Goal: Information Seeking & Learning: Learn about a topic

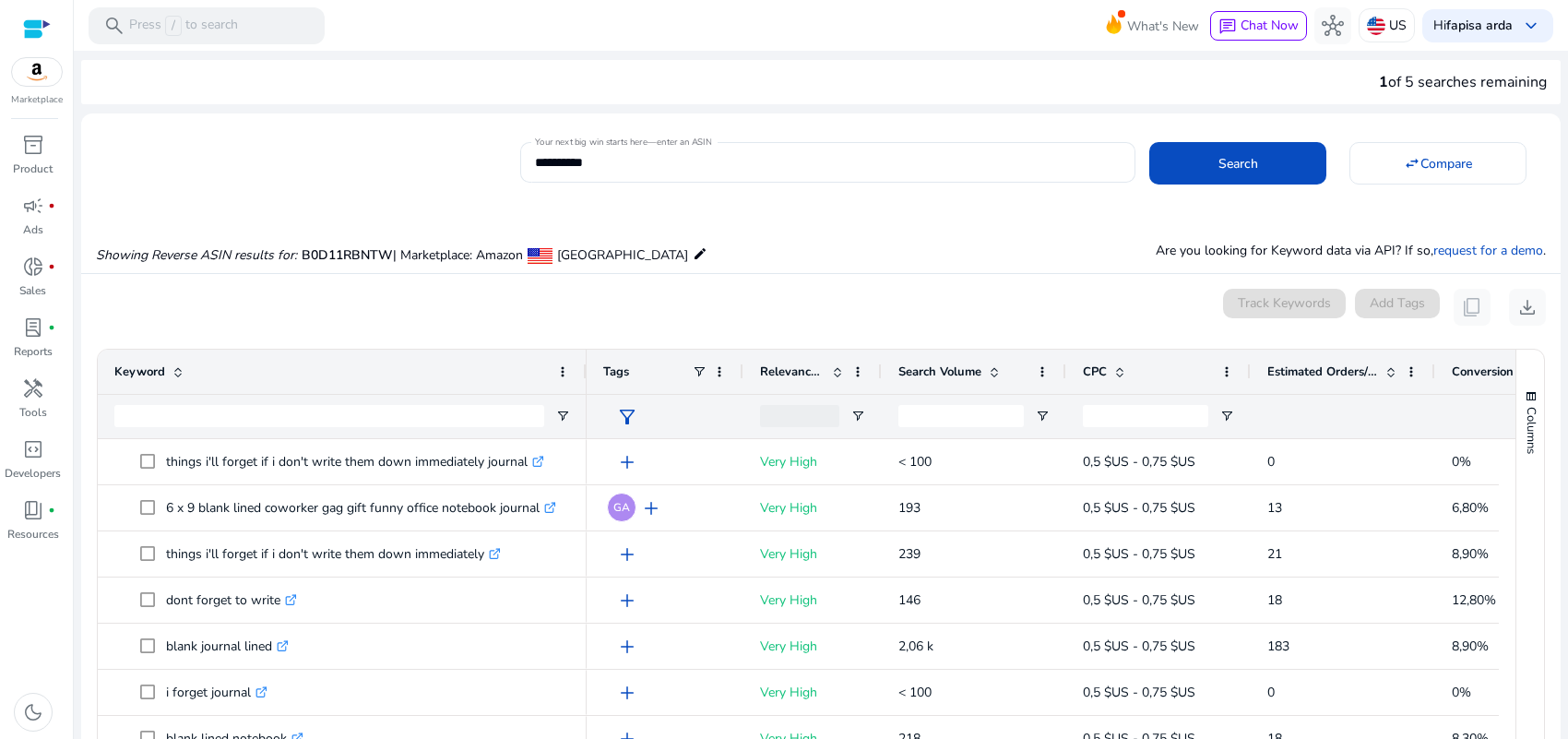
drag, startPoint x: 371, startPoint y: 377, endPoint x: 583, endPoint y: 397, distance: 212.9
click at [583, 397] on div "Keyword" at bounding box center [341, 394] width 489 height 88
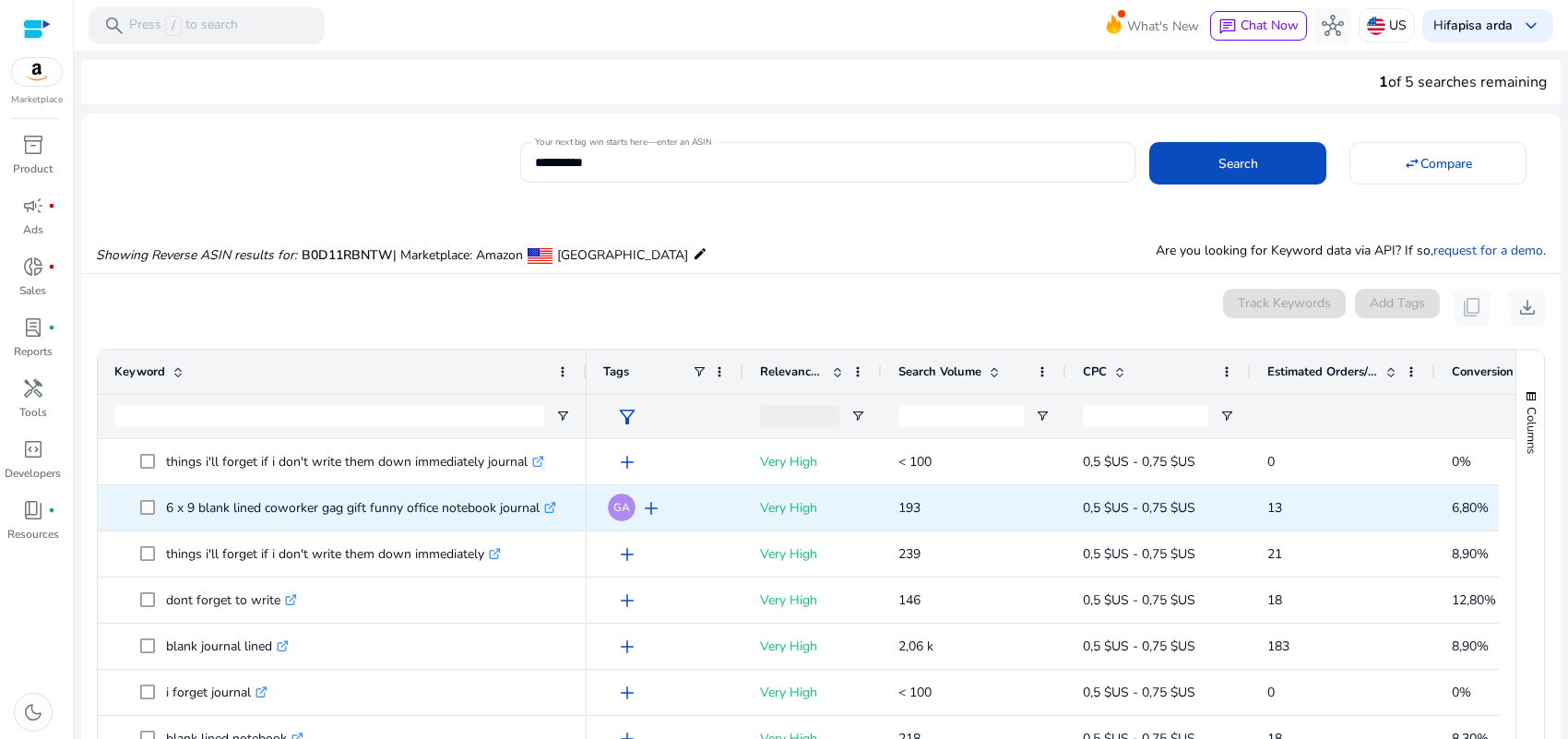
click at [264, 510] on p "6 x 9 blank lined coworker gag gift funny office notebook journal .st0{fill:#2c…" at bounding box center [361, 508] width 390 height 38
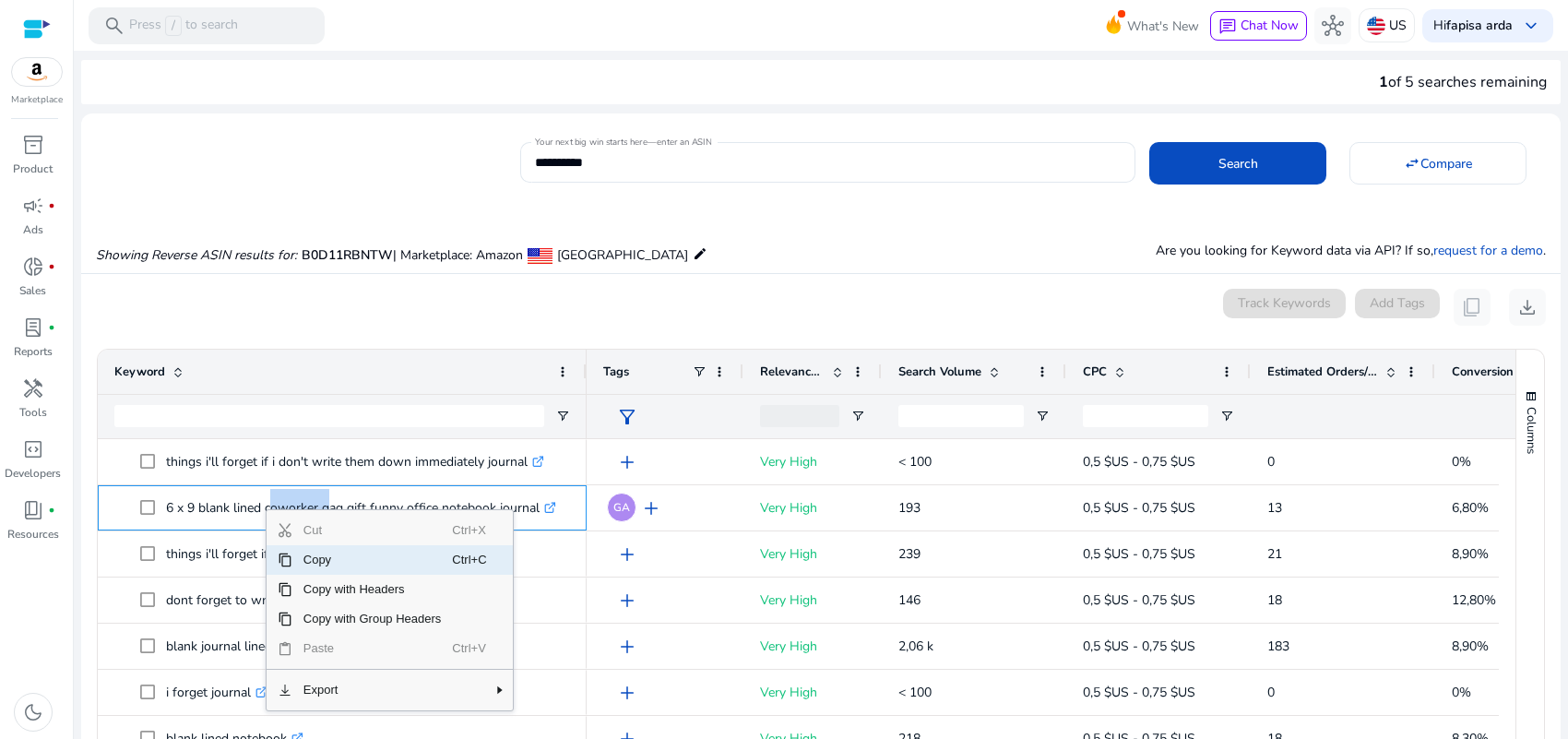
click at [332, 560] on span "Copy" at bounding box center [372, 561] width 161 height 30
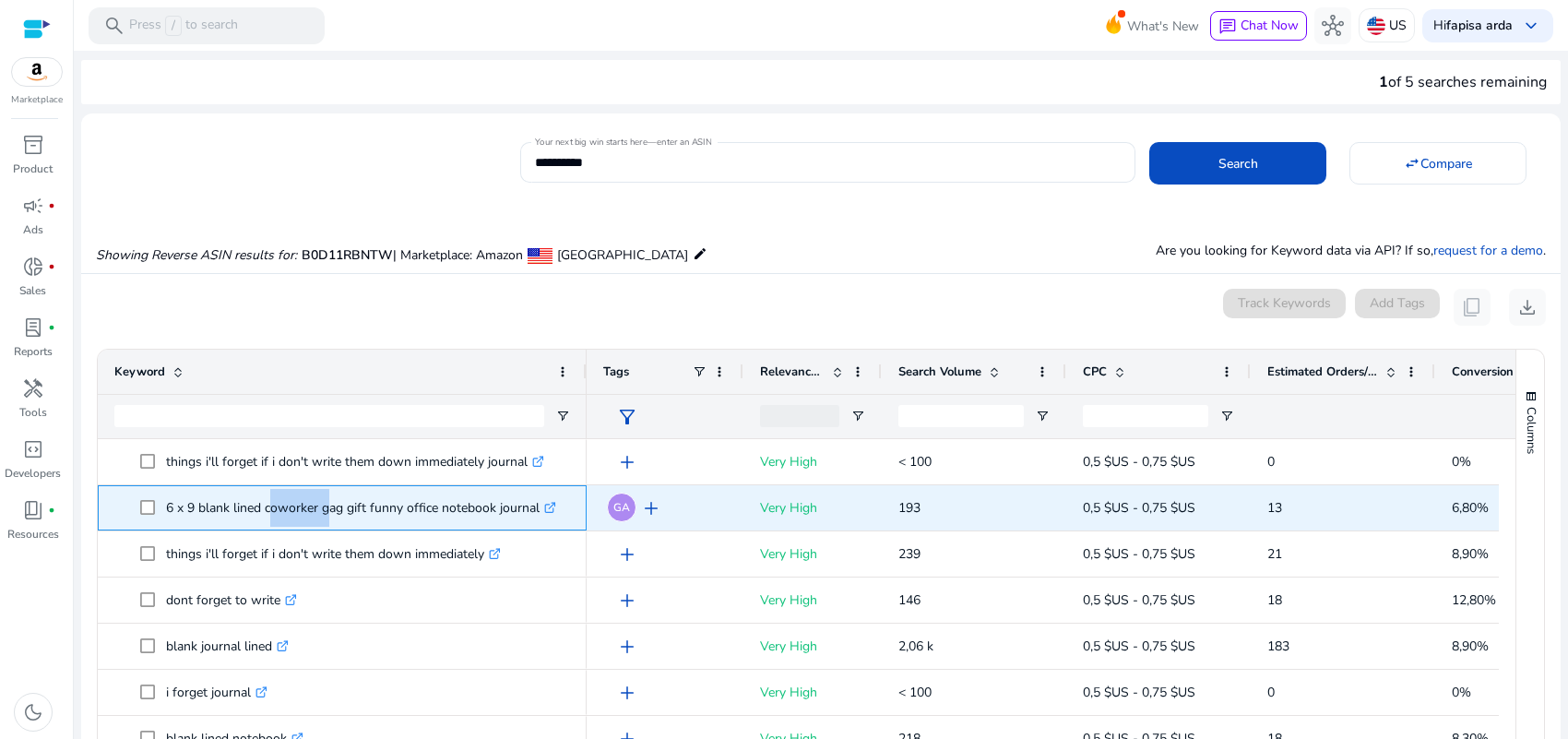
click at [429, 504] on p "6 x 9 blank lined coworker gag gift funny office notebook journal .st0{fill:#2c…" at bounding box center [361, 508] width 390 height 38
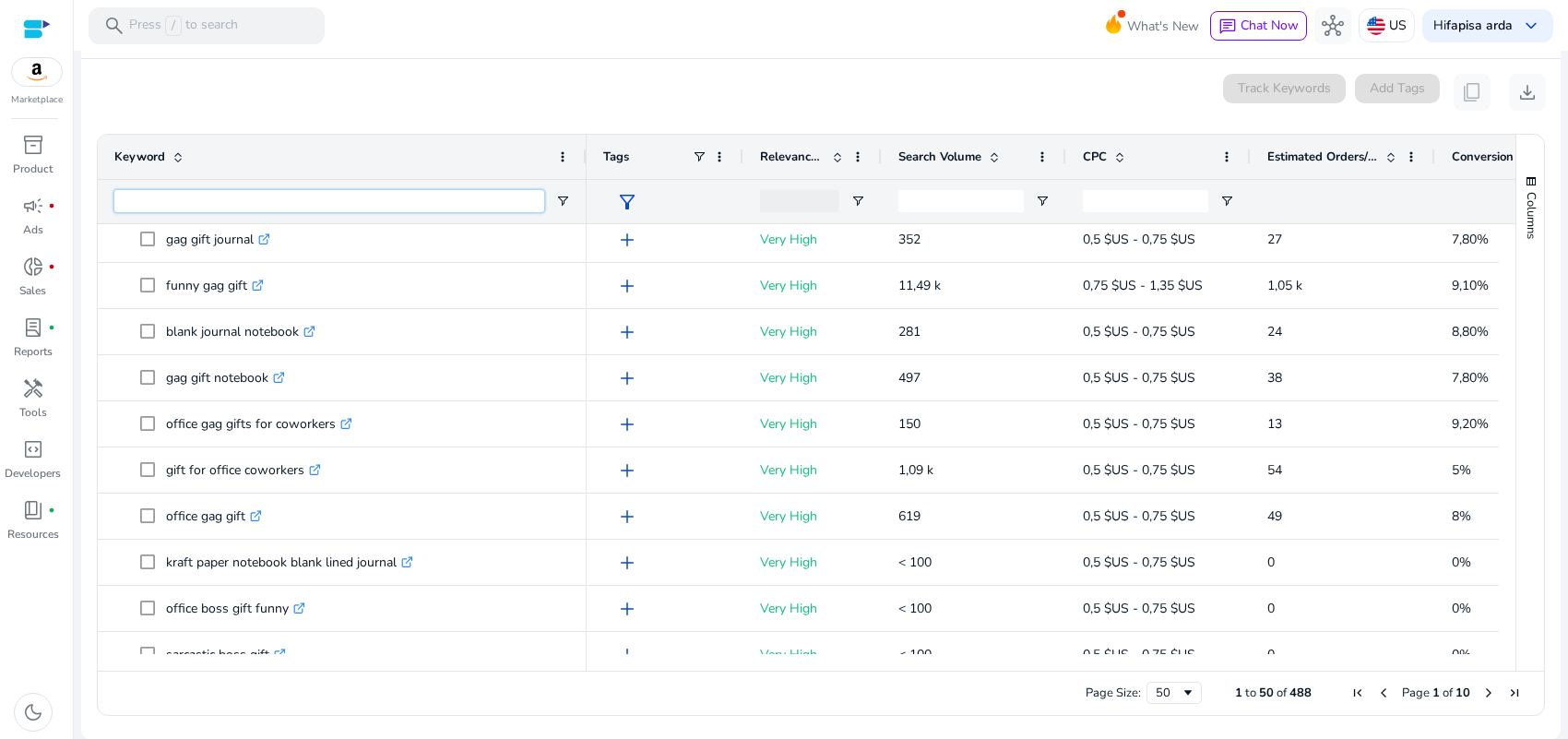
click at [323, 196] on input "Keyword Filter Input" at bounding box center [328, 201] width 430 height 22
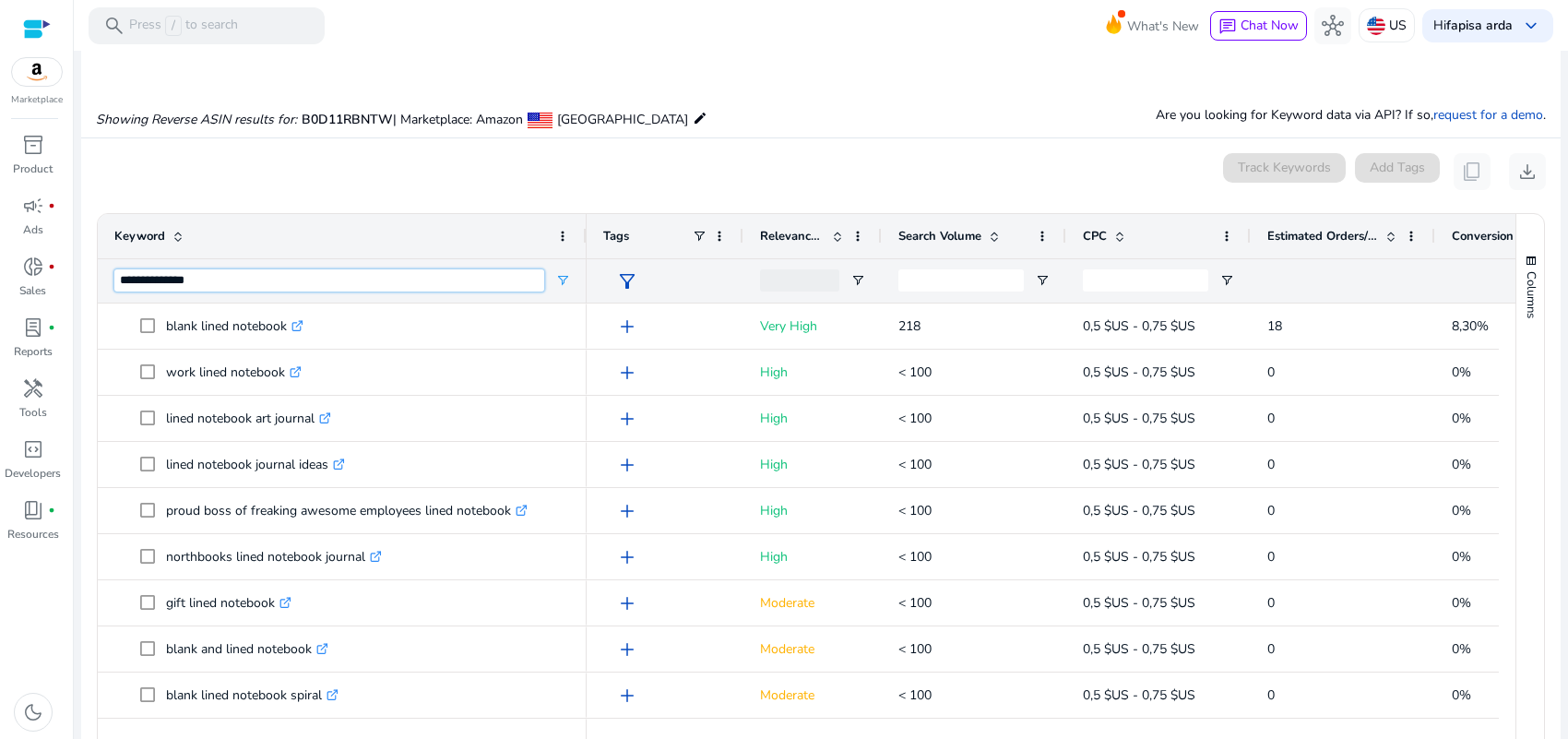
scroll to position [99, 0]
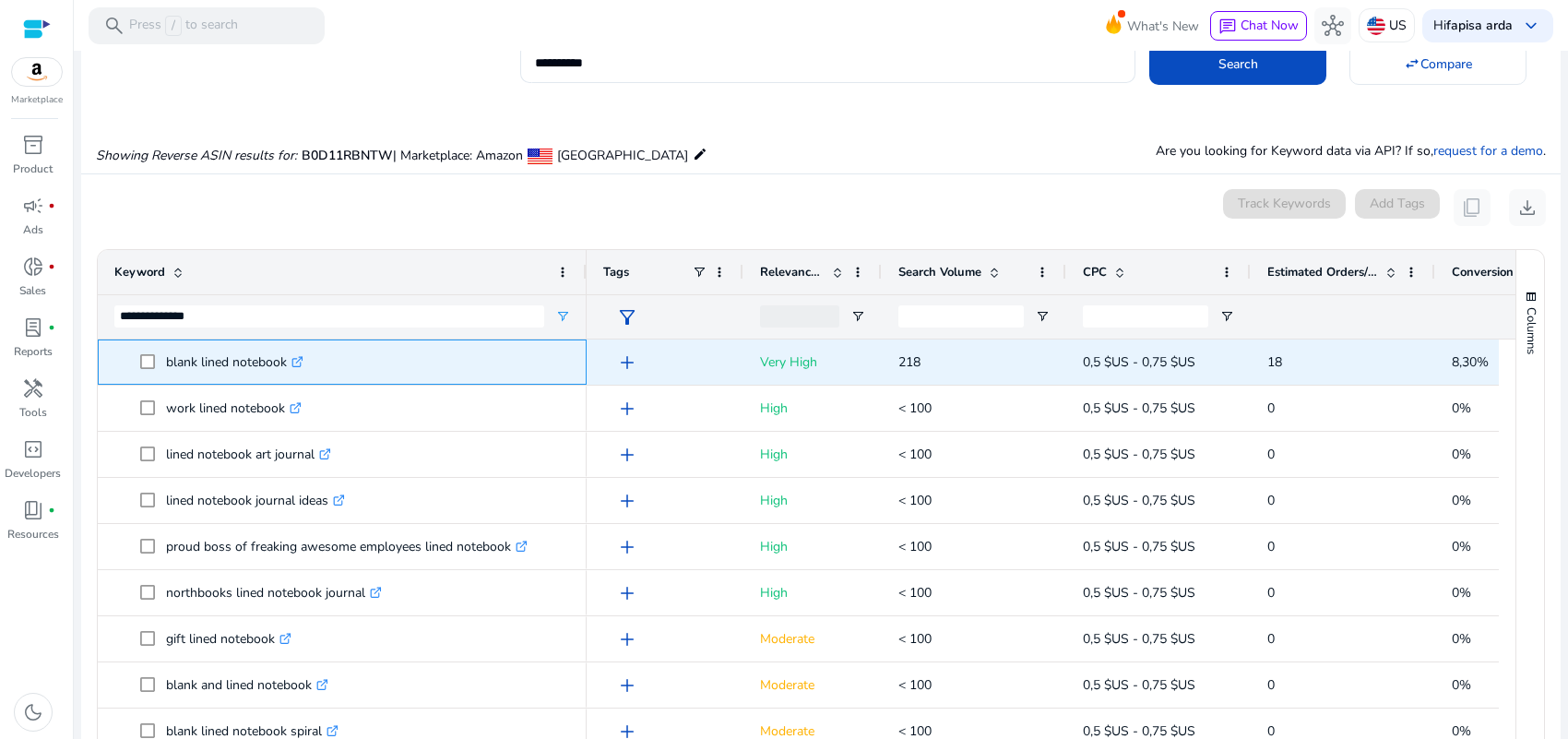
drag, startPoint x: 167, startPoint y: 363, endPoint x: 288, endPoint y: 360, distance: 121.0
click at [288, 360] on p "blank lined notebook .st0{fill:#2c8af8}" at bounding box center [235, 362] width 137 height 38
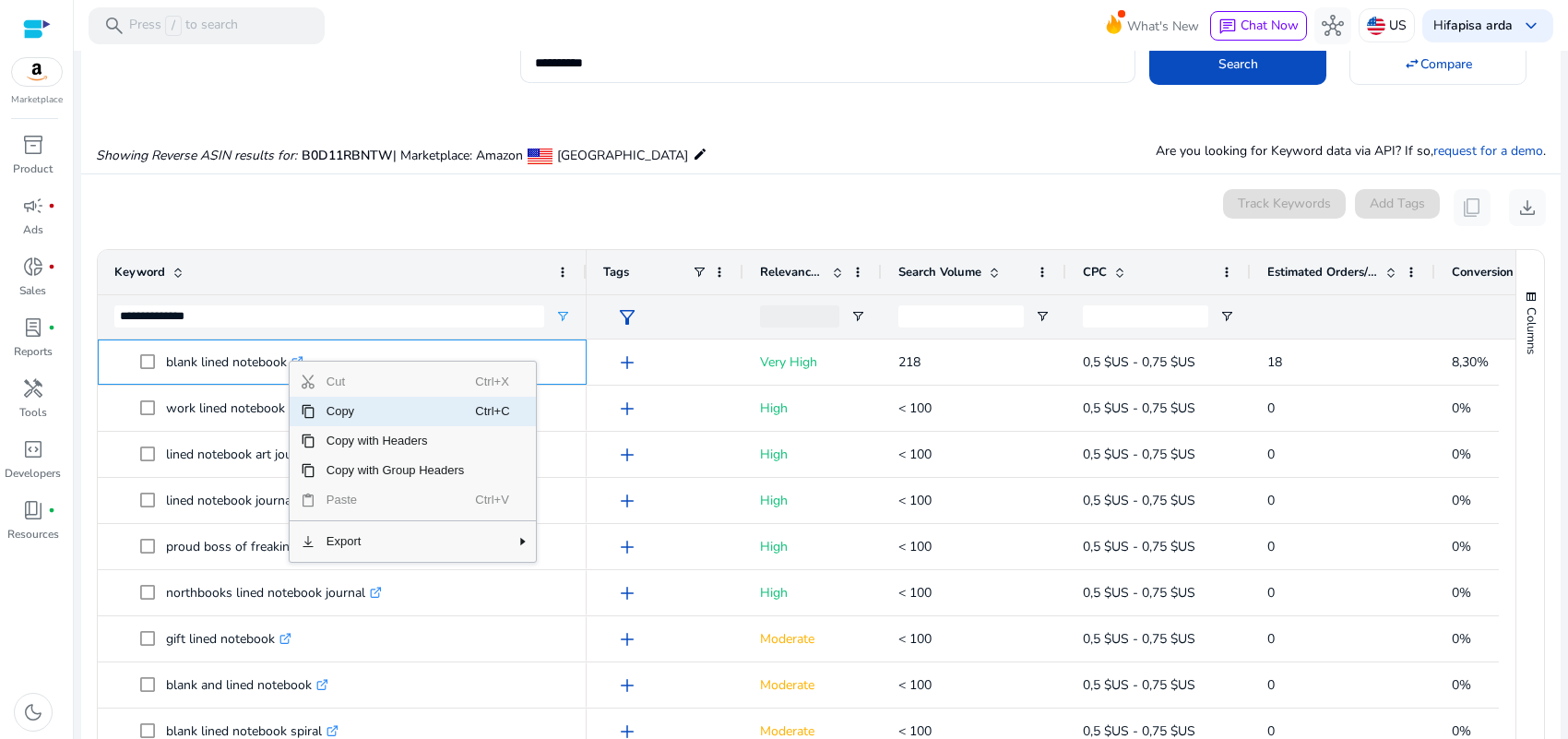
click at [323, 412] on span "Copy" at bounding box center [395, 411] width 161 height 30
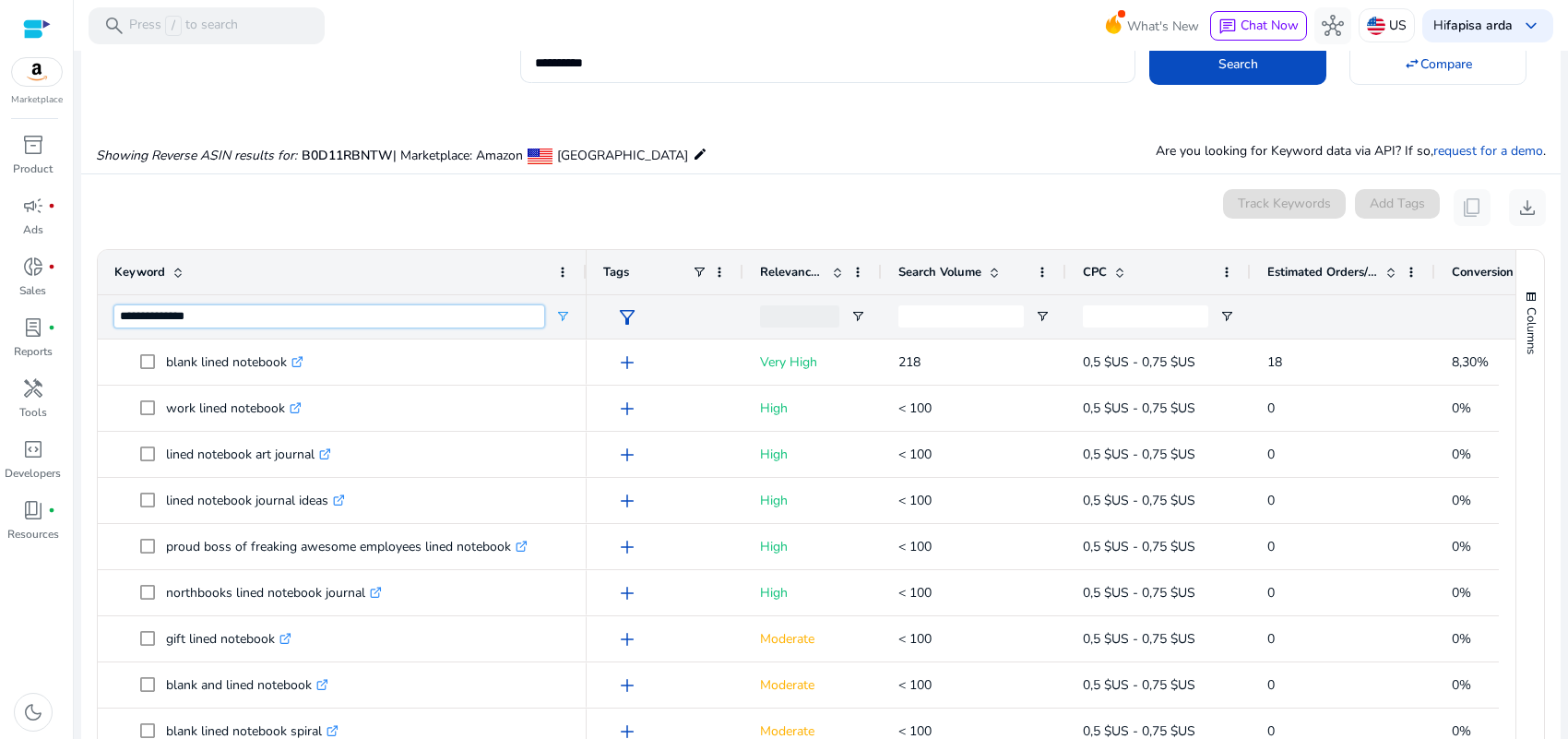
click at [209, 312] on input "**********" at bounding box center [328, 317] width 430 height 22
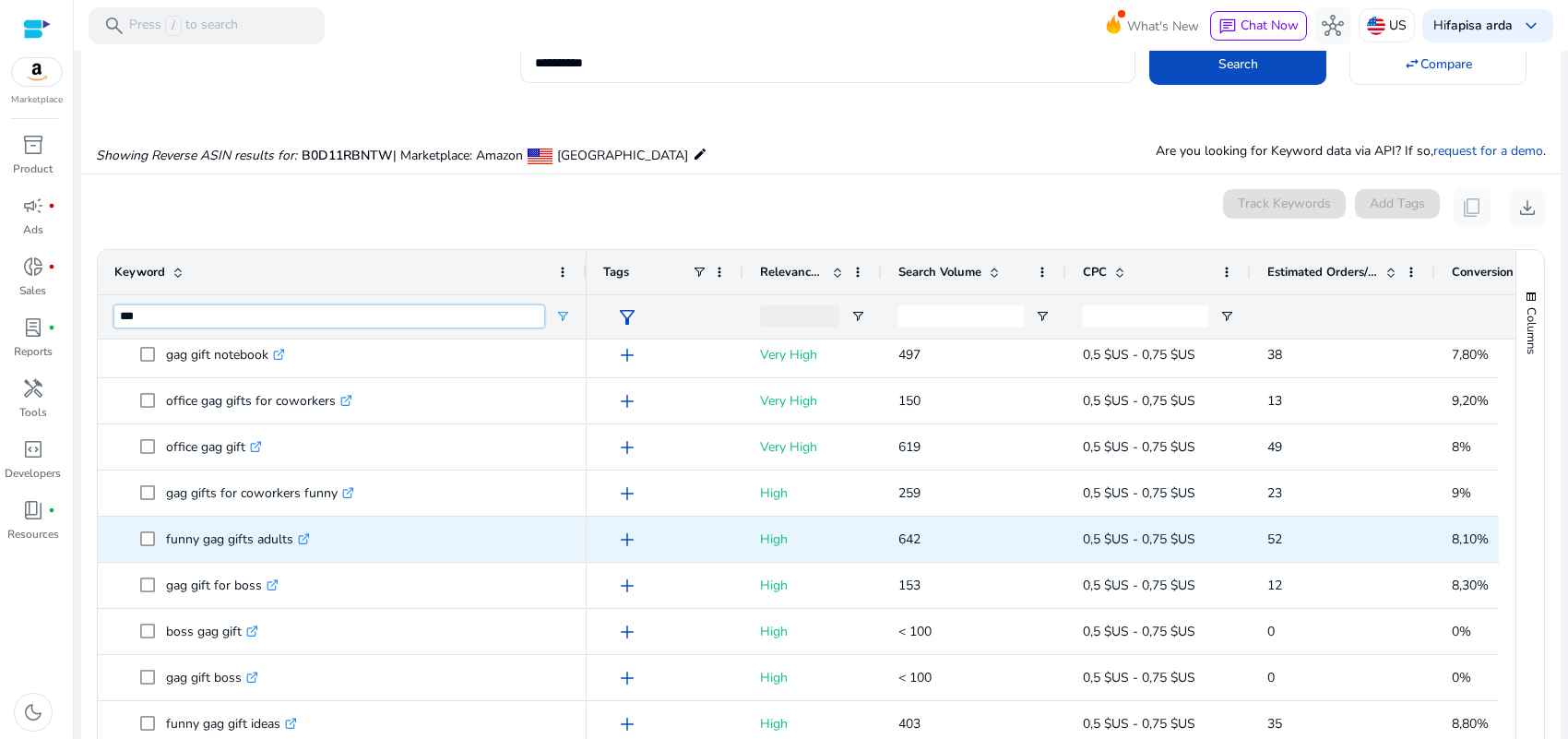
scroll to position [115, 0]
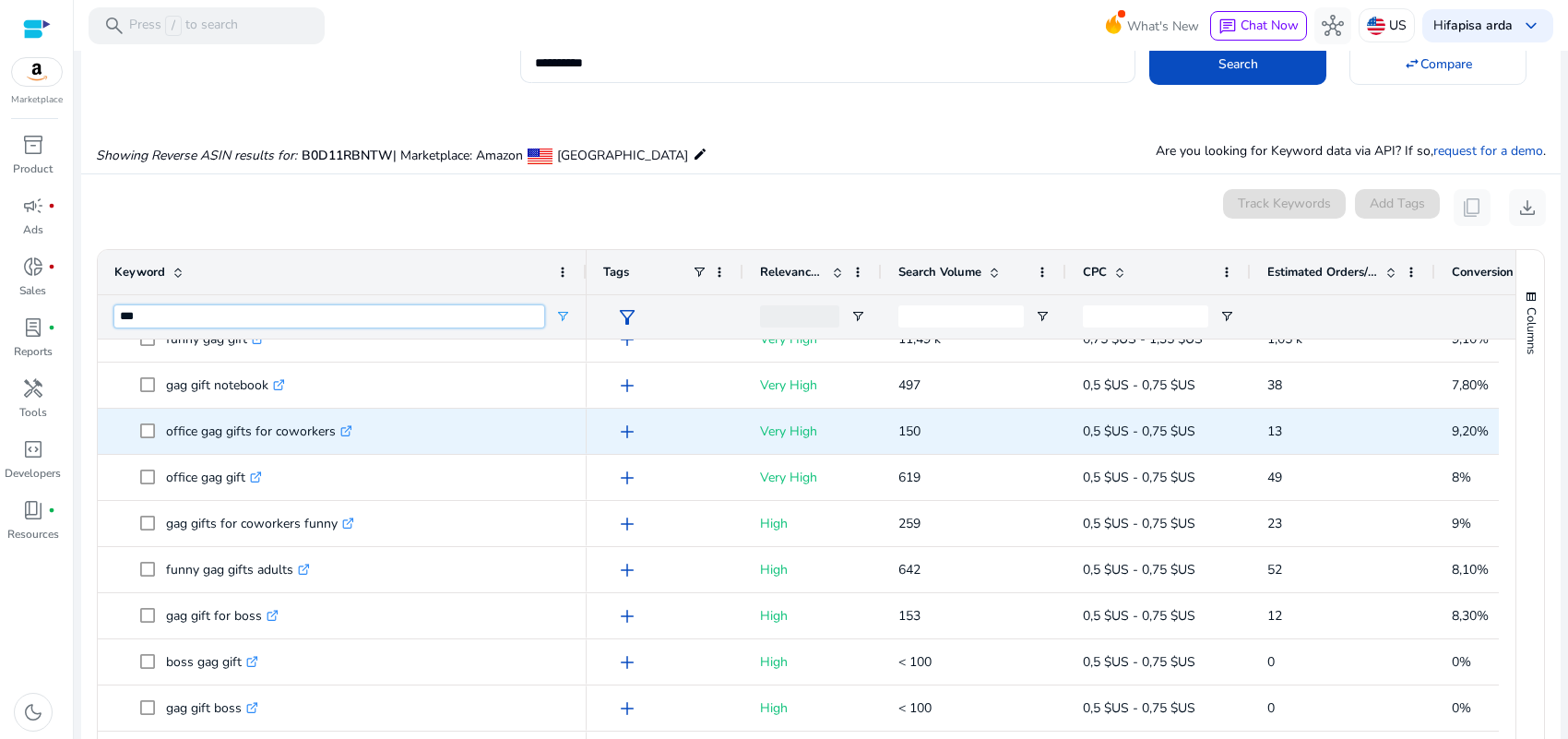
type input "***"
click at [264, 434] on p "office gag gifts for coworkers .st0{fill:#2c8af8}" at bounding box center [259, 431] width 186 height 38
click at [251, 434] on p "office gag gifts for coworkers .st0{fill:#2c8af8}" at bounding box center [259, 431] width 186 height 38
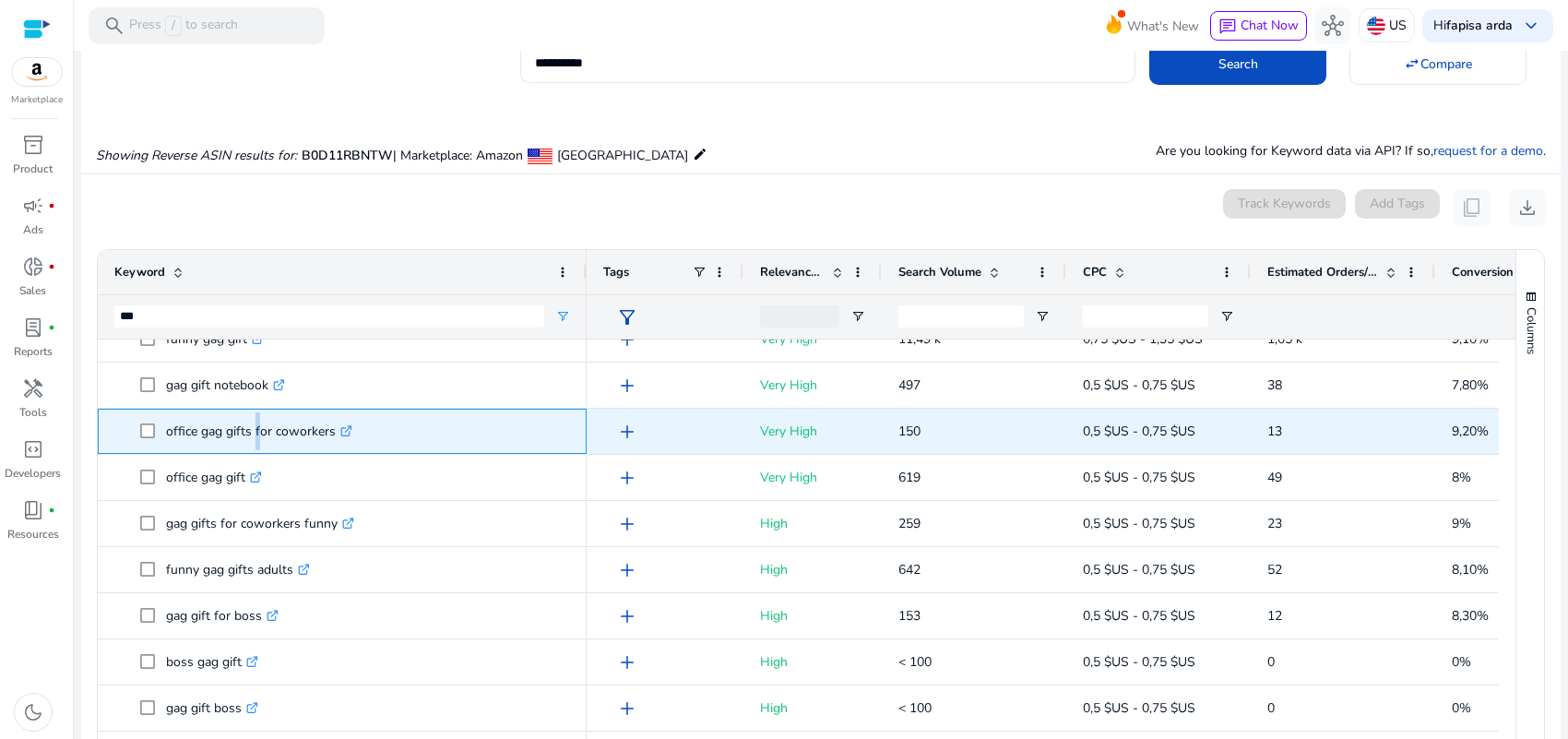
click at [251, 434] on p "office gag gifts for coworkers .st0{fill:#2c8af8}" at bounding box center [259, 431] width 186 height 38
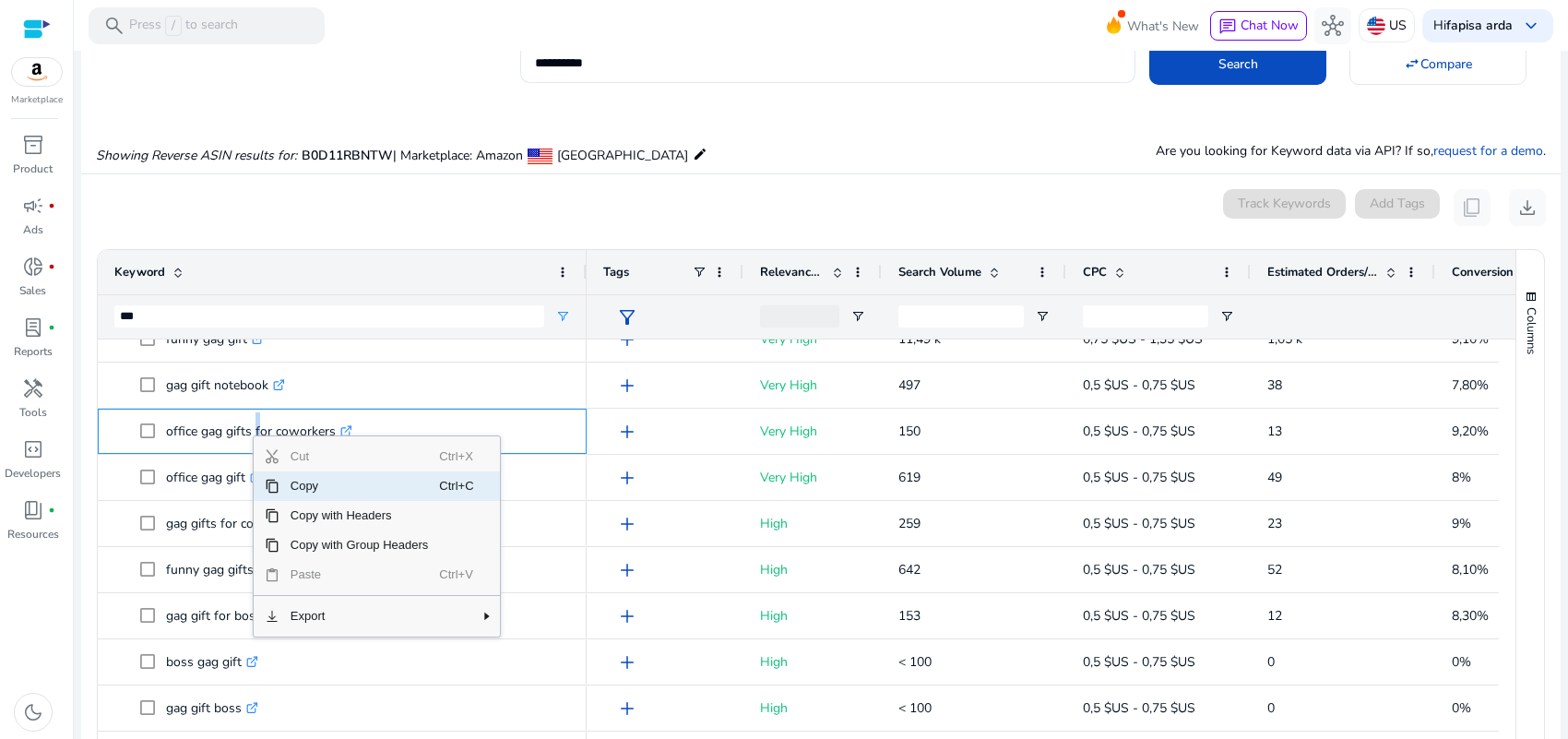
click at [300, 486] on span "Copy" at bounding box center [359, 486] width 161 height 30
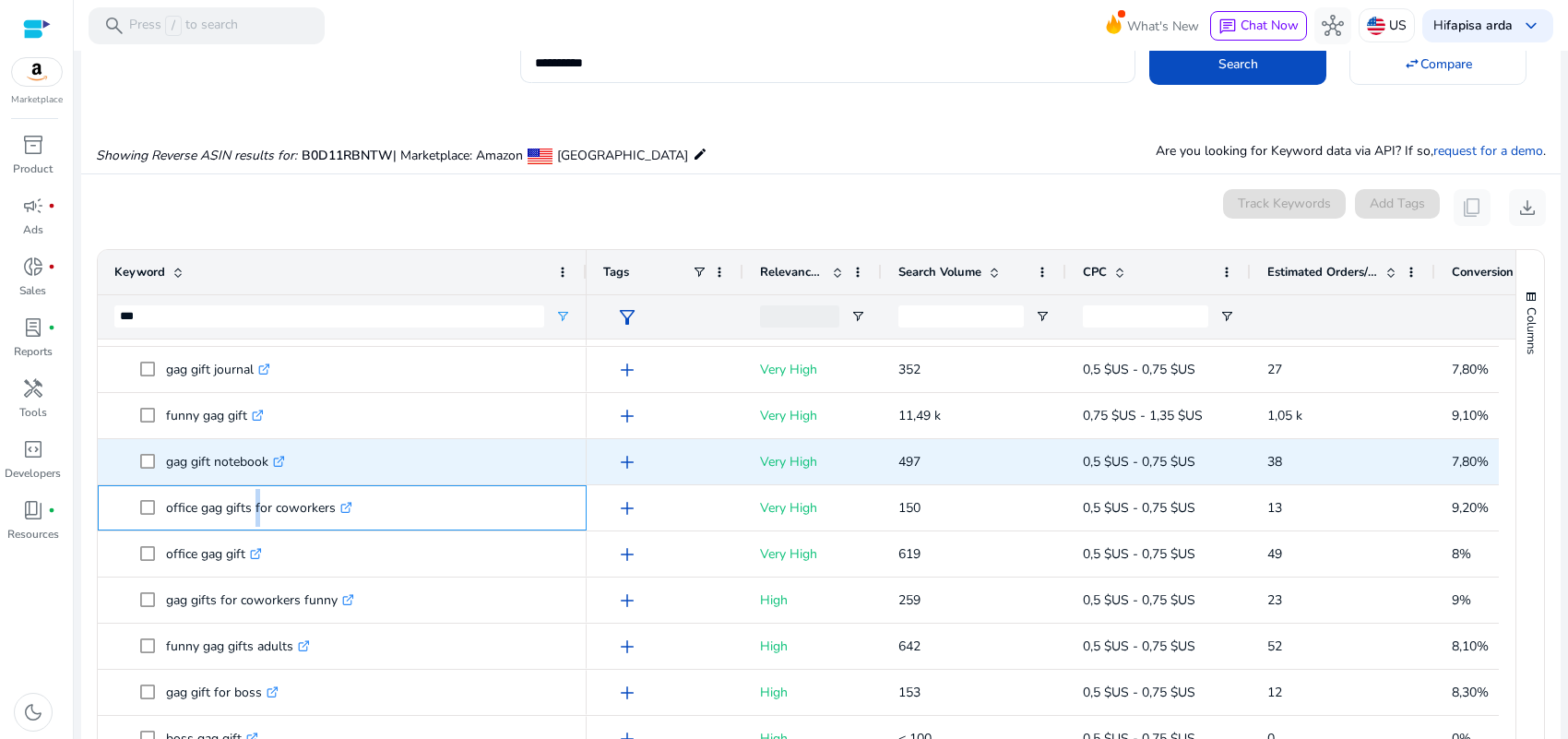
scroll to position [0, 0]
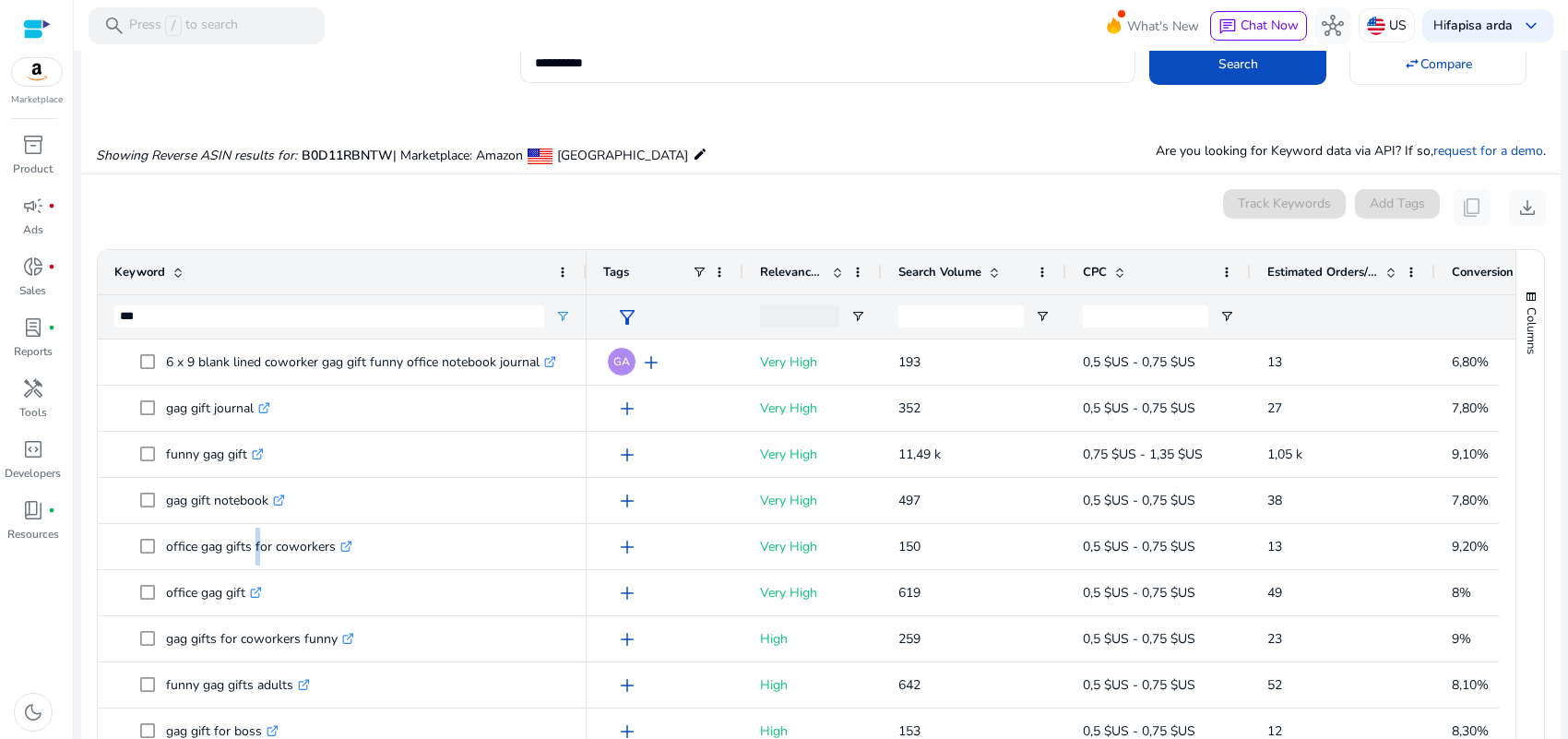
click at [393, 338] on div "***" at bounding box center [328, 317] width 430 height 44
click at [386, 317] on input "***" at bounding box center [328, 317] width 430 height 22
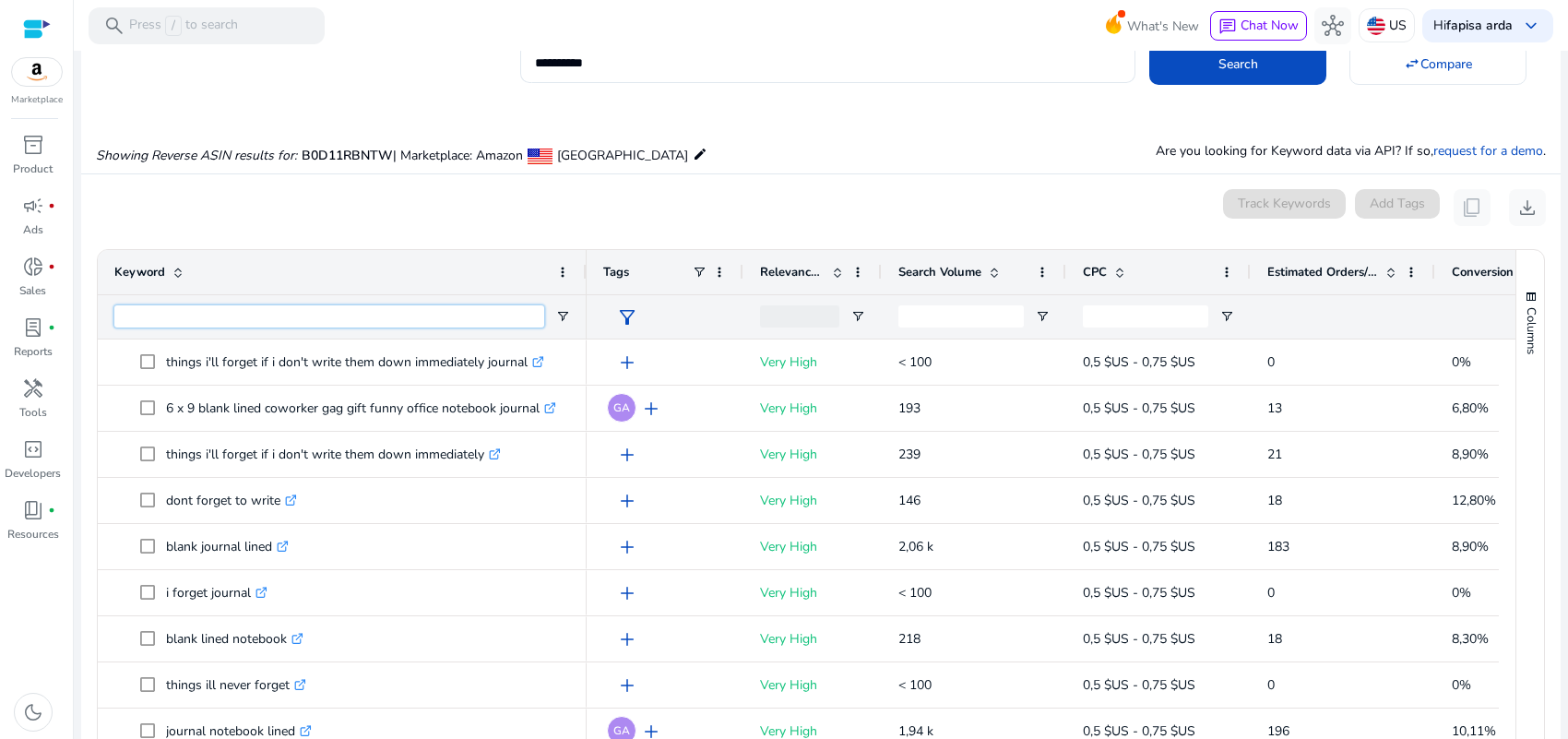
click at [386, 317] on input "Keyword Filter Input" at bounding box center [328, 317] width 430 height 22
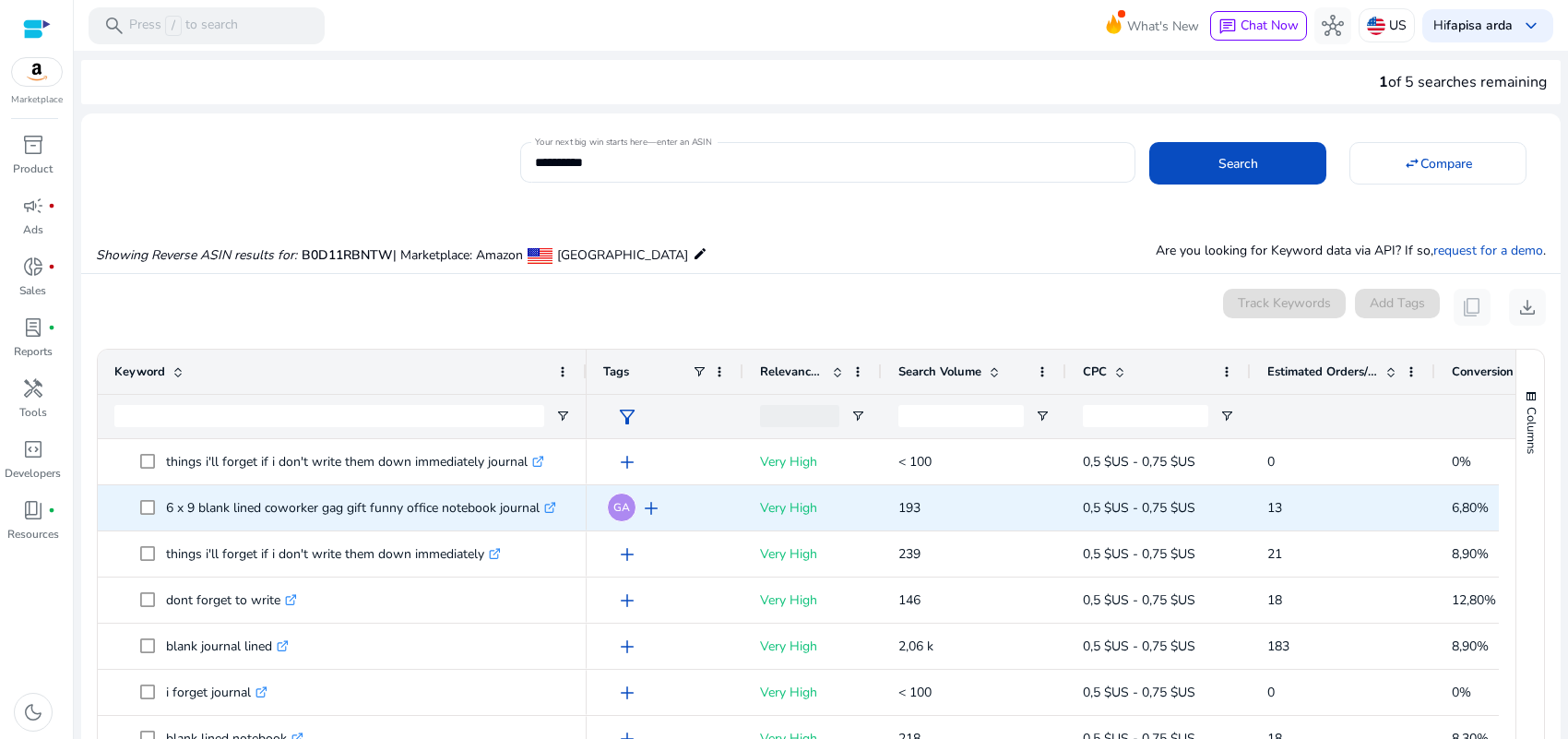
click at [417, 499] on p "6 x 9 blank lined coworker gag gift funny office notebook journal .st0{fill:#2c…" at bounding box center [361, 508] width 390 height 38
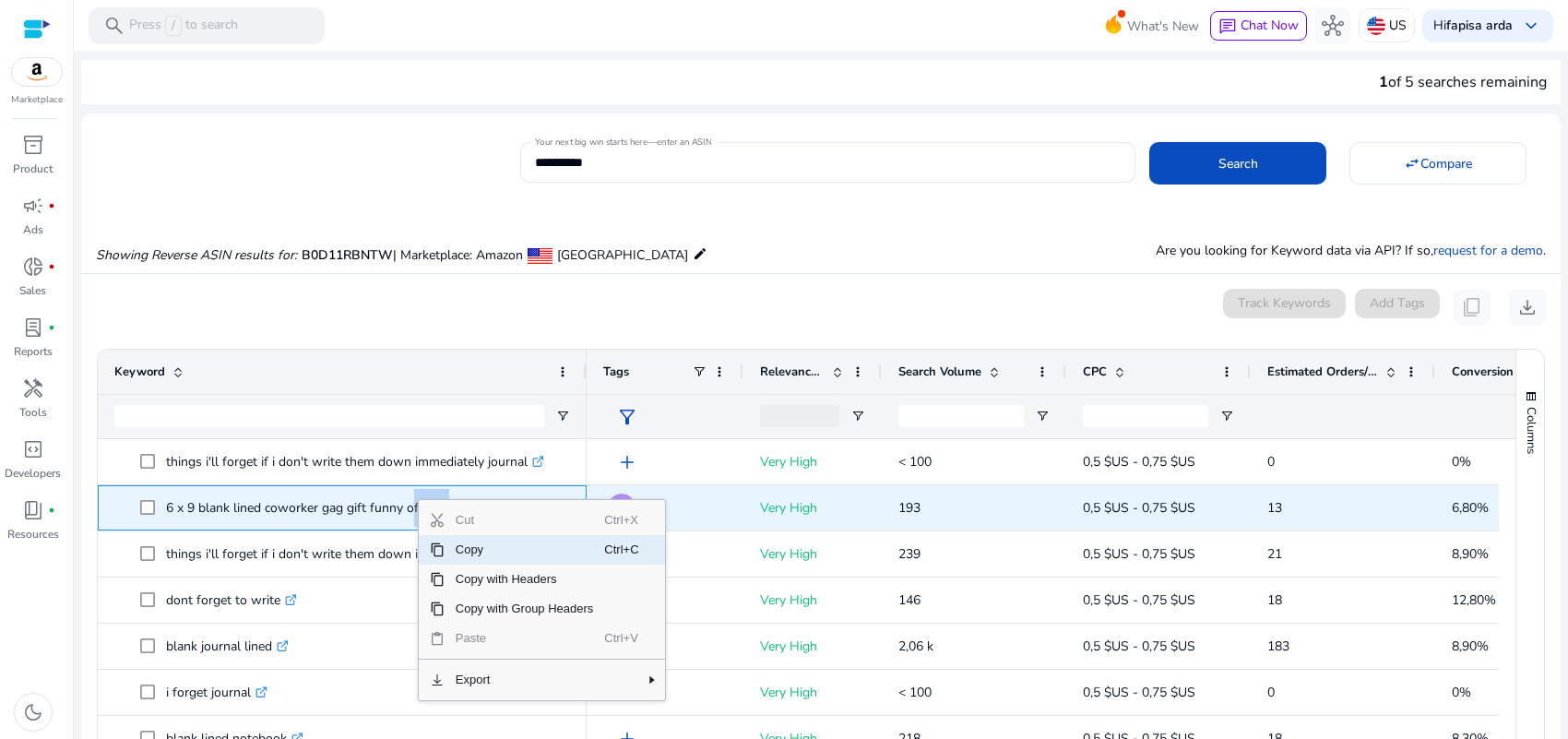
click at [374, 500] on p "6 x 9 blank lined coworker gag gift funny office notebook journal .st0{fill:#2c…" at bounding box center [361, 508] width 390 height 38
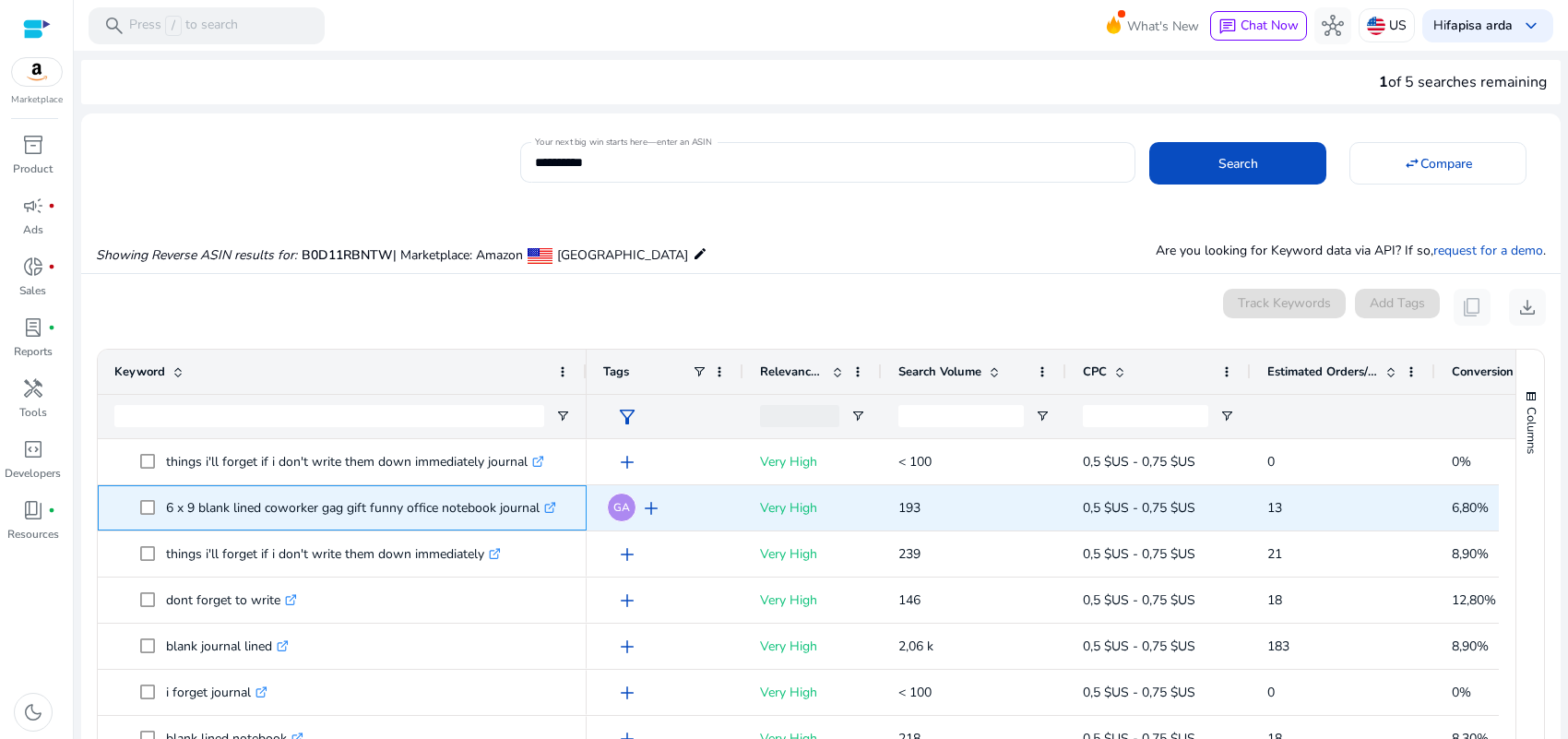
drag, startPoint x: 164, startPoint y: 504, endPoint x: 537, endPoint y: 508, distance: 373.0
click at [537, 508] on span "6 x 9 blank lined coworker gag gift funny office notebook journal .st0{fill:#2c…" at bounding box center [354, 508] width 430 height 38
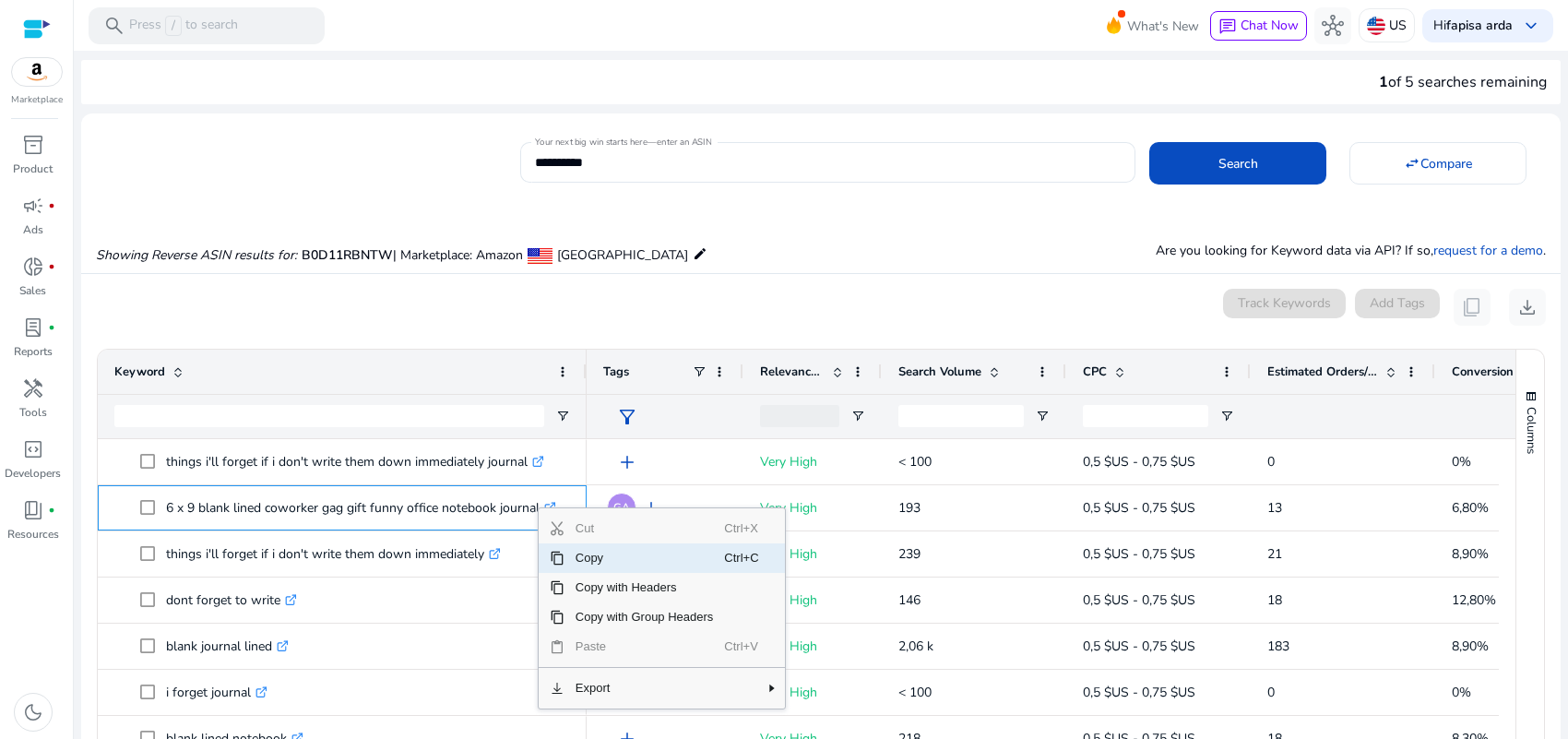
click at [579, 556] on span "Copy" at bounding box center [644, 559] width 161 height 30
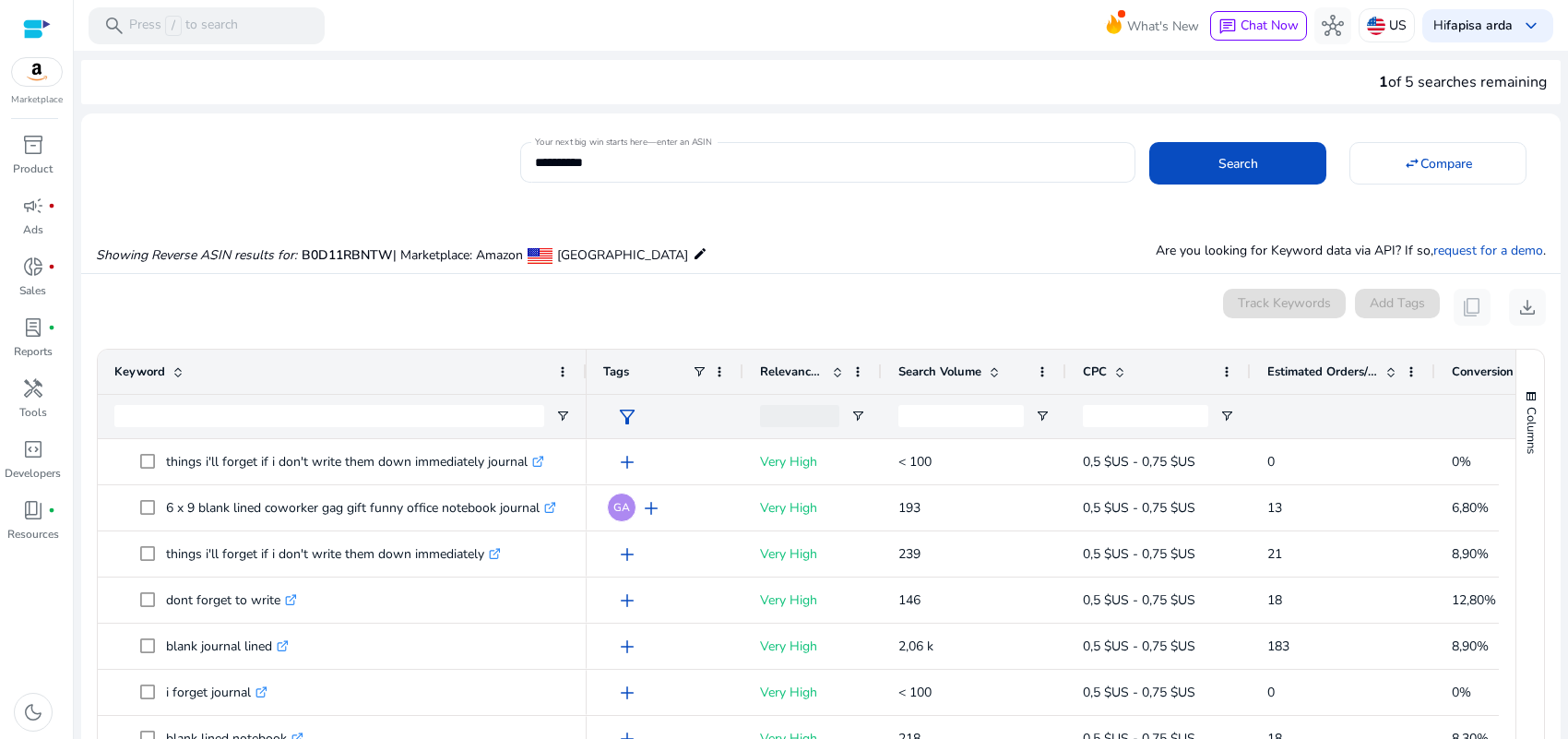
click at [661, 306] on div "0 keyword(s) selected Track Keywords Add Tags content_copy download" at bounding box center [820, 307] width 1450 height 37
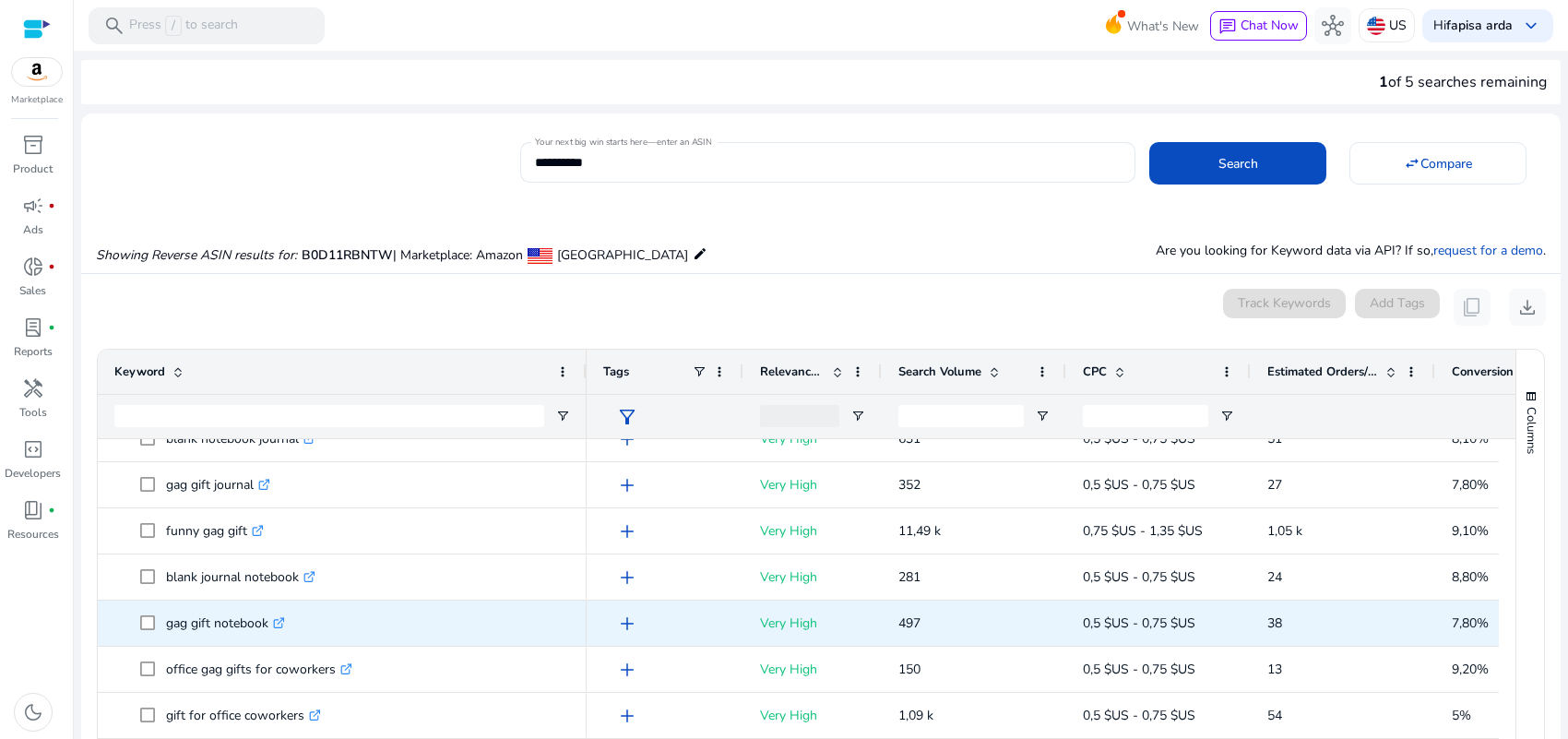
scroll to position [647, 0]
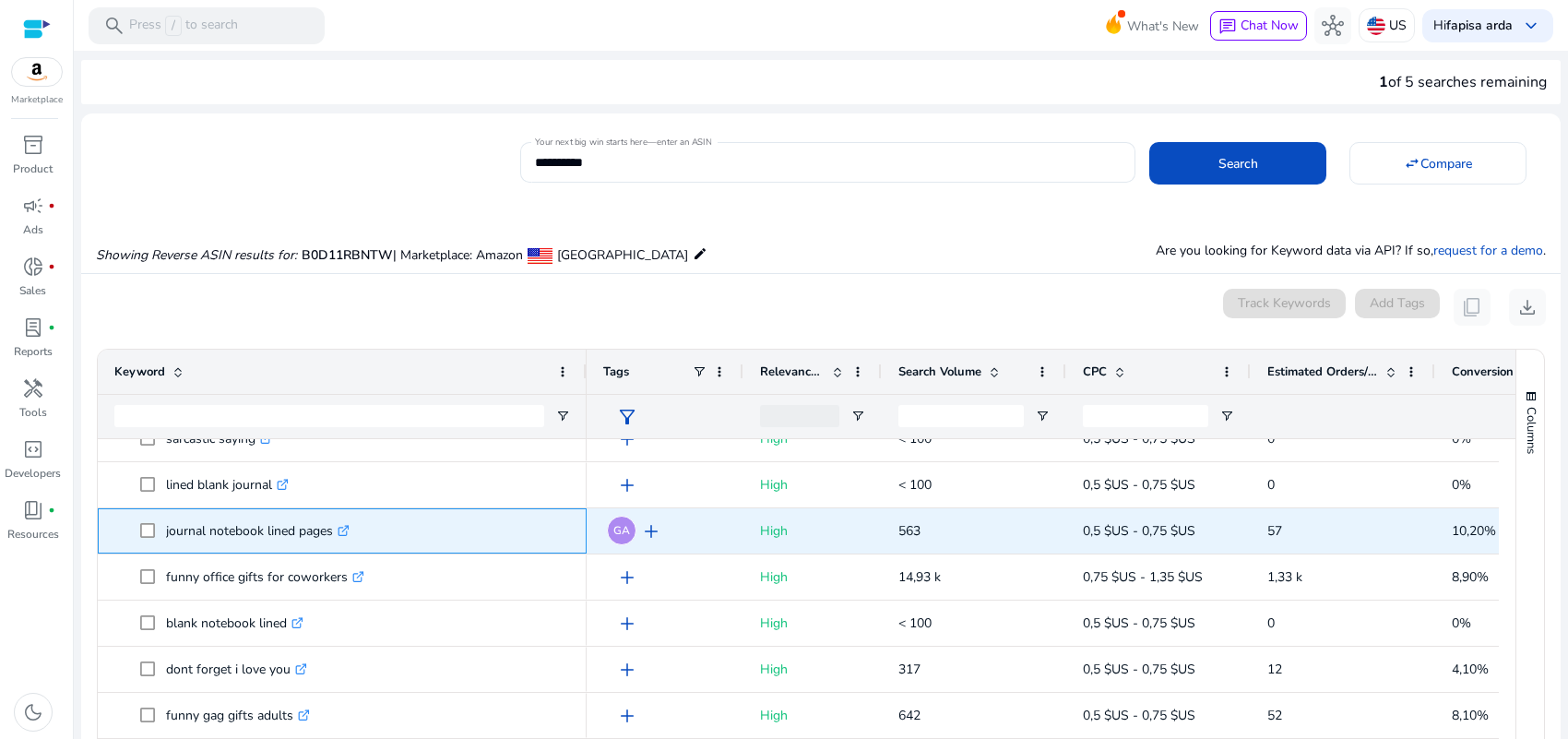
click at [240, 527] on p "journal notebook lined pages .st0{fill:#2c8af8}" at bounding box center [258, 531] width 184 height 38
drag, startPoint x: 166, startPoint y: 533, endPoint x: 332, endPoint y: 531, distance: 166.0
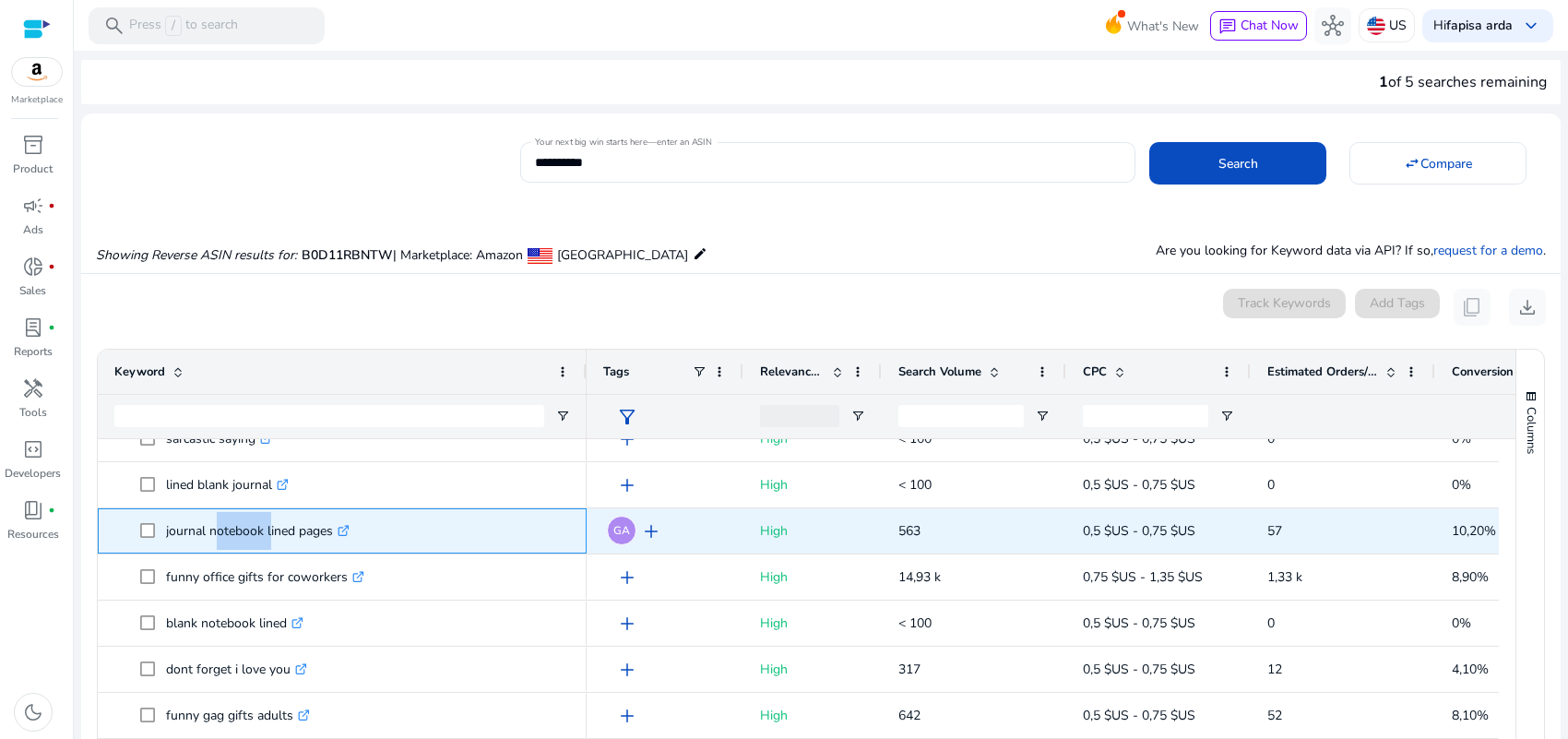
click at [332, 531] on p "journal notebook lined pages .st0{fill:#2c8af8}" at bounding box center [258, 531] width 184 height 38
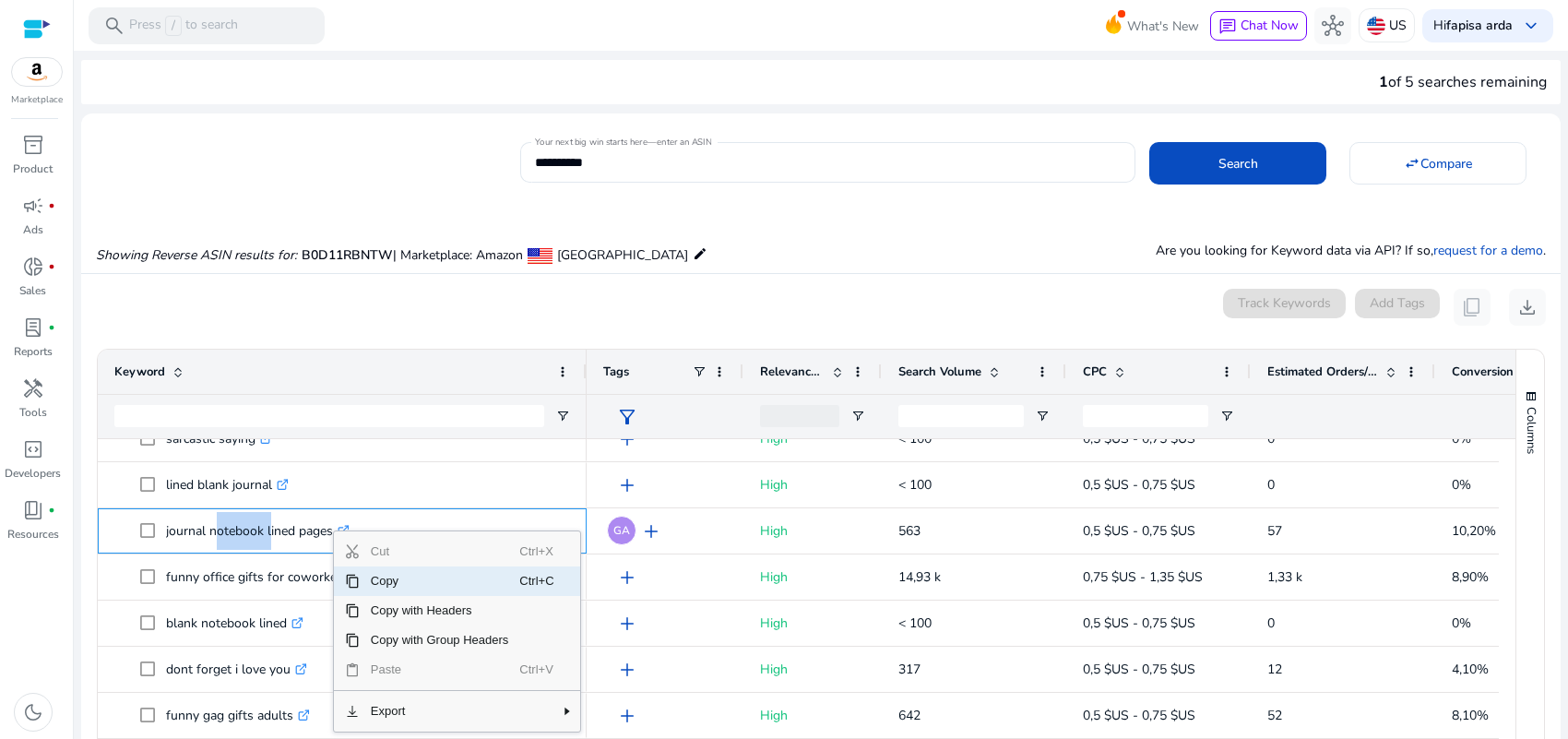
click at [384, 579] on span "Copy" at bounding box center [440, 581] width 161 height 30
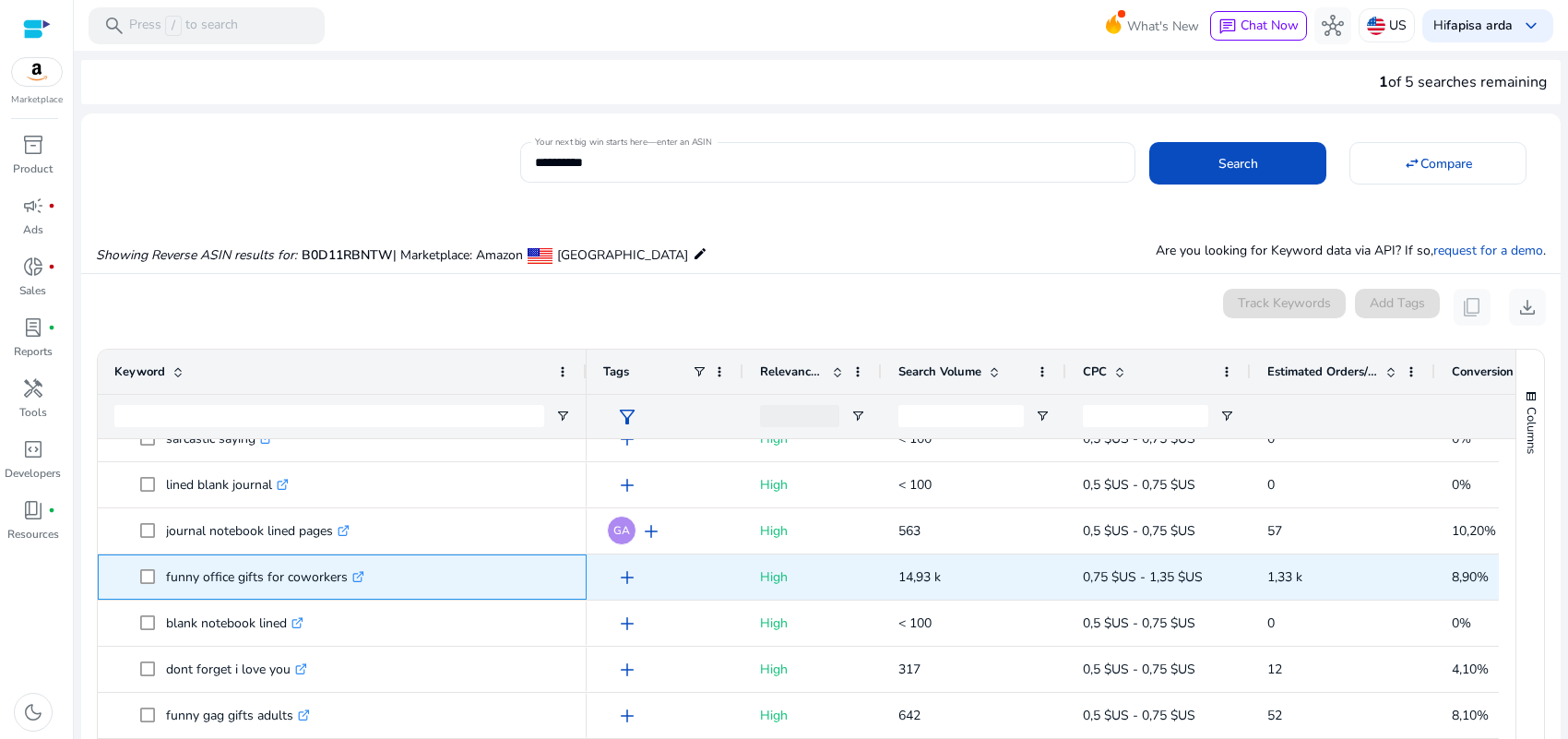
click at [292, 573] on p "funny office gifts for coworkers .st0{fill:#2c8af8}" at bounding box center [265, 577] width 199 height 38
drag, startPoint x: 168, startPoint y: 574, endPoint x: 343, endPoint y: 573, distance: 175.0
click at [343, 573] on p "funny office gifts for coworkers .st0{fill:#2c8af8}" at bounding box center [265, 577] width 199 height 38
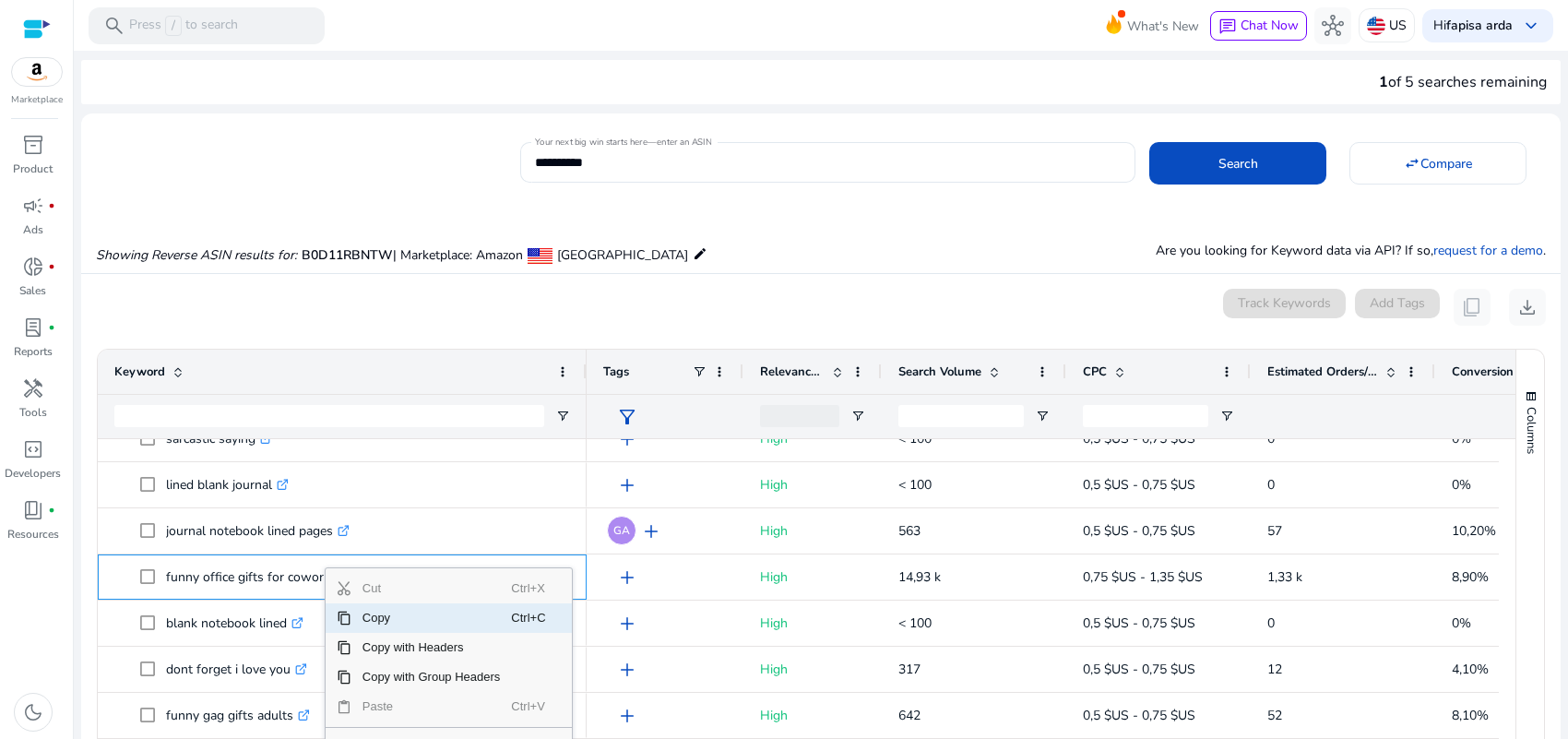
click at [386, 615] on span "Copy" at bounding box center [431, 618] width 161 height 30
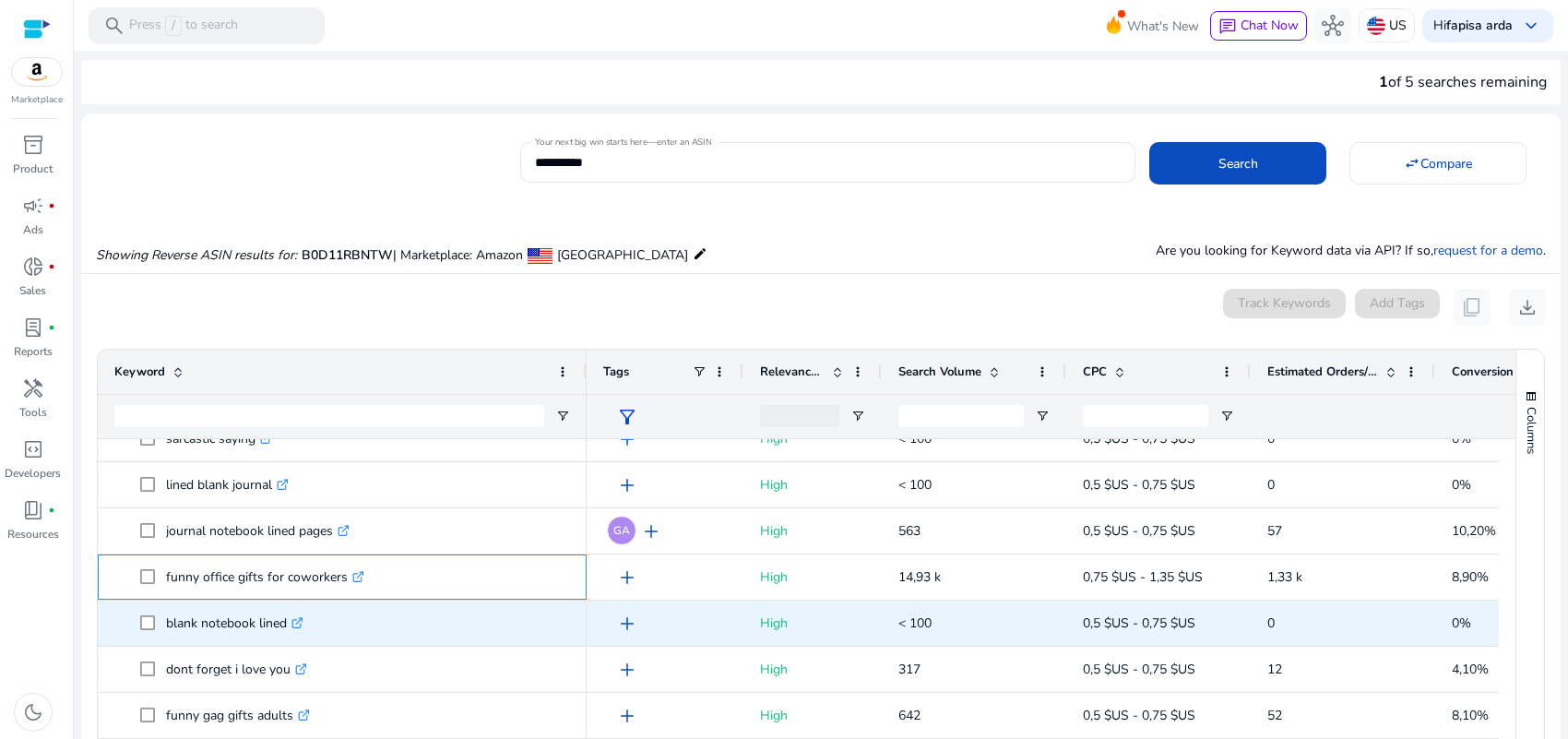
scroll to position [1384, 0]
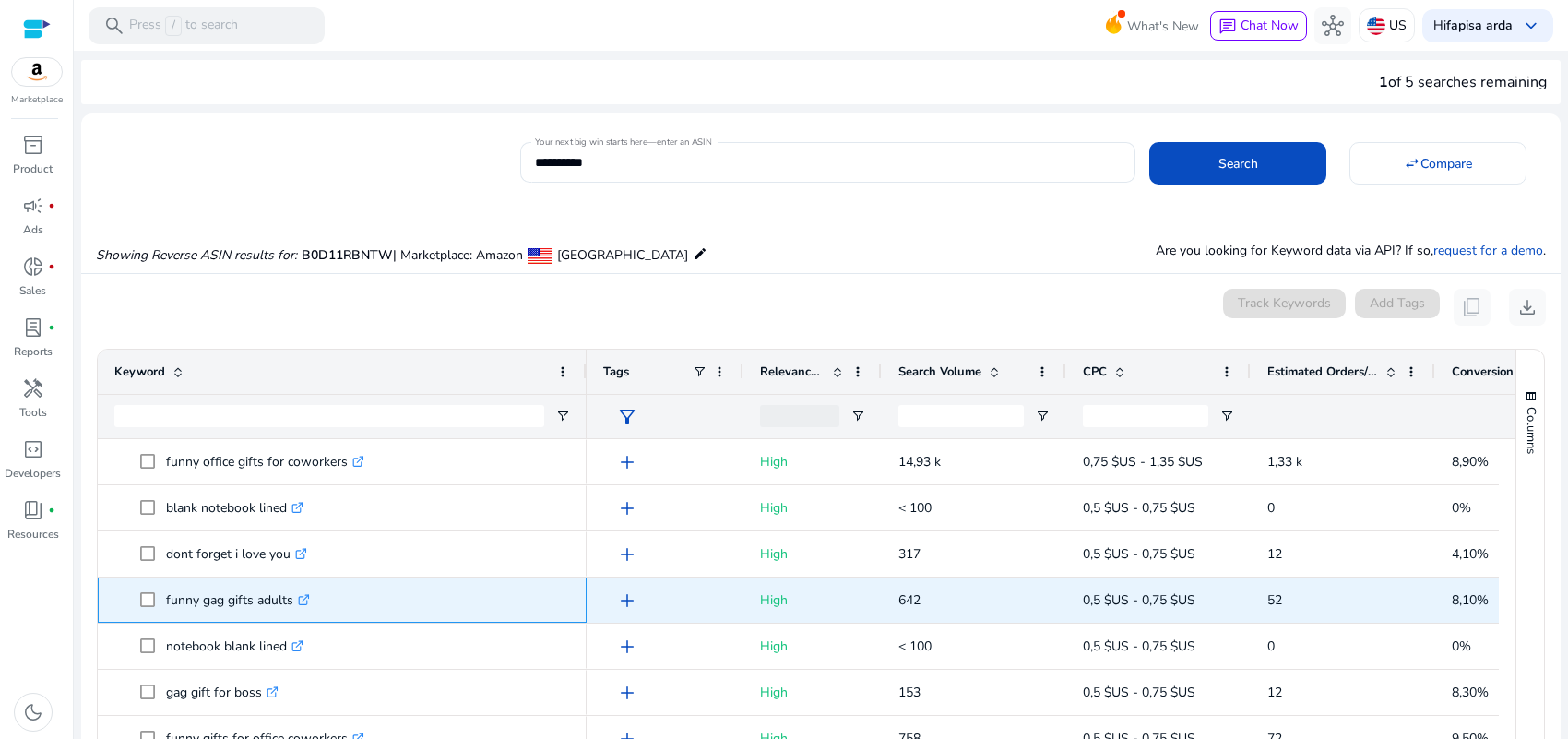
click at [208, 601] on p "funny gag gifts adults .st0{fill:#2c8af8}" at bounding box center [238, 600] width 144 height 38
click at [175, 600] on p "funny gag gifts adults .st0{fill:#2c8af8}" at bounding box center [238, 600] width 144 height 38
drag, startPoint x: 166, startPoint y: 600, endPoint x: 292, endPoint y: 607, distance: 126.2
click at [292, 607] on p "funny gag gifts adults .st0{fill:#2c8af8}" at bounding box center [238, 600] width 144 height 38
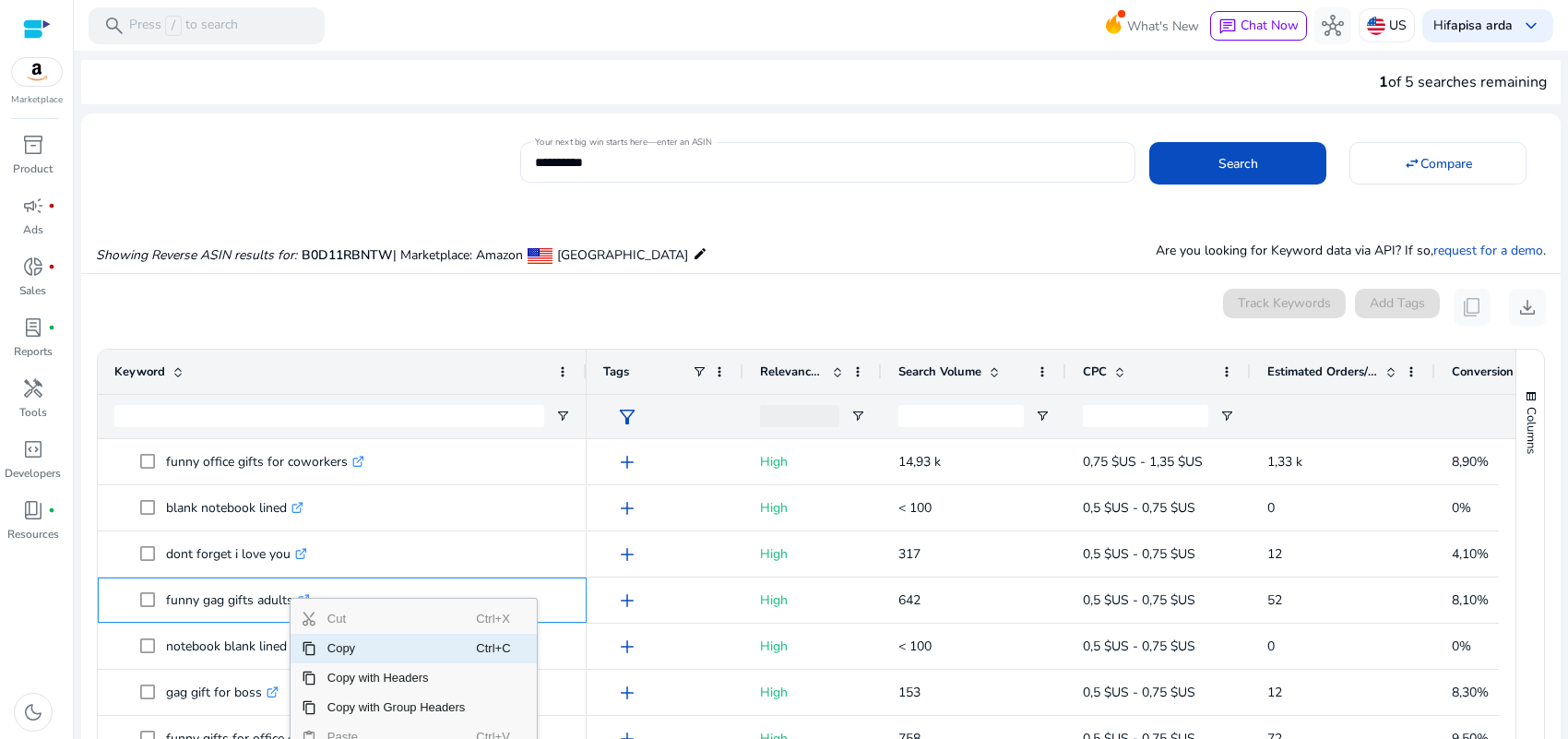
click at [353, 654] on span "Copy" at bounding box center [396, 649] width 161 height 30
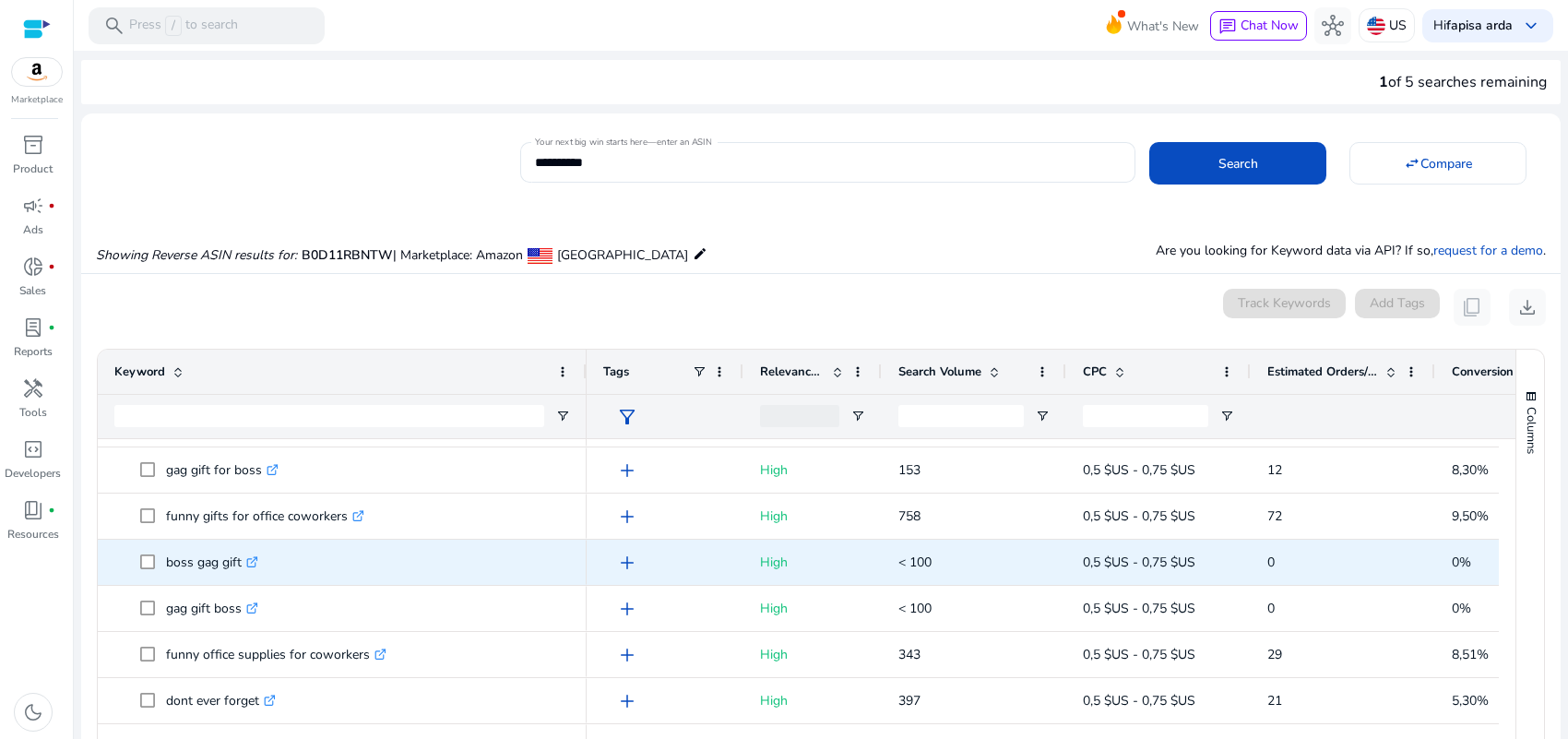
scroll to position [1615, 0]
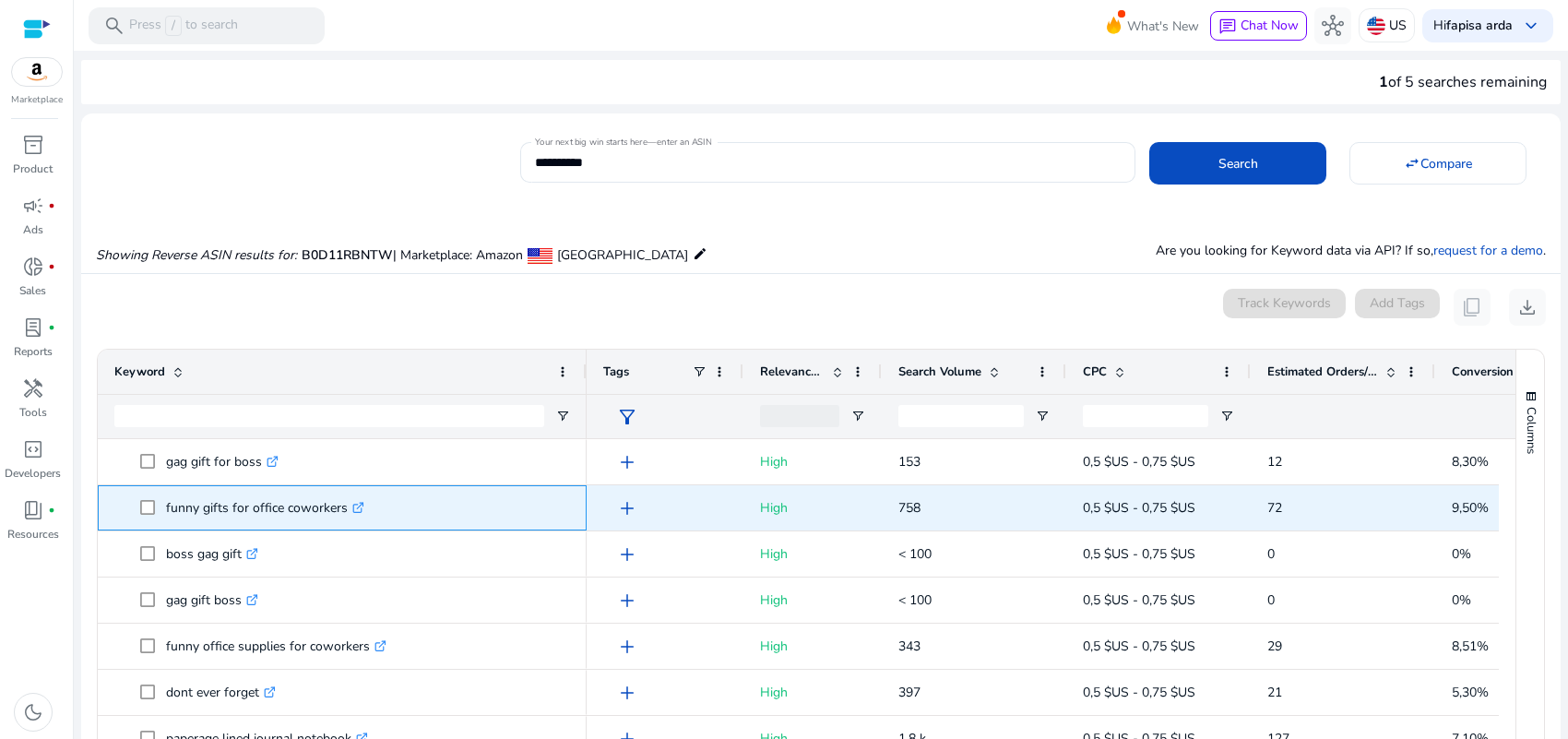
drag, startPoint x: 342, startPoint y: 505, endPoint x: 164, endPoint y: 513, distance: 178.2
click at [164, 513] on span "funny gifts for office coworkers .st0{fill:#2c8af8}" at bounding box center [354, 508] width 430 height 38
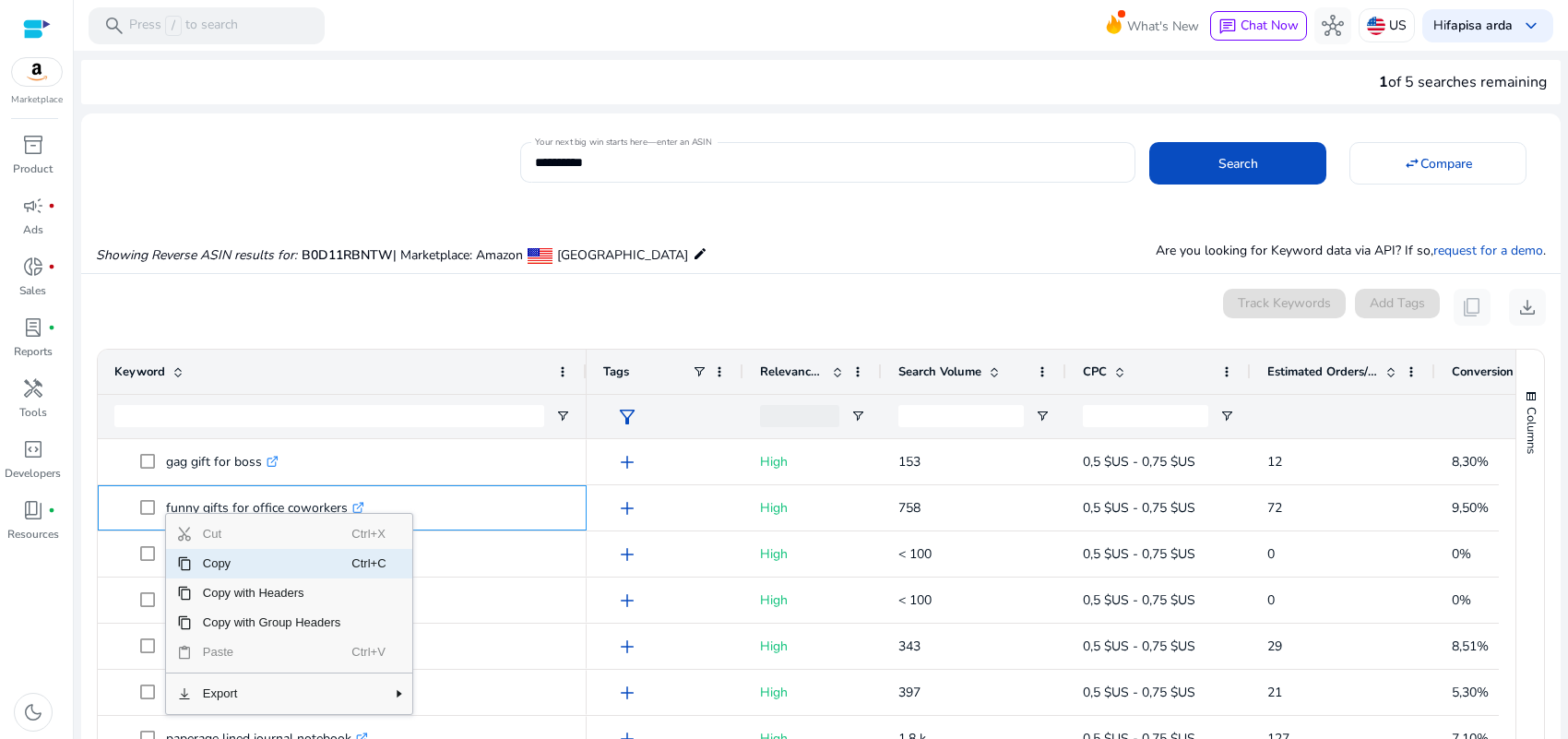
click at [214, 569] on span "Copy" at bounding box center [272, 564] width 161 height 30
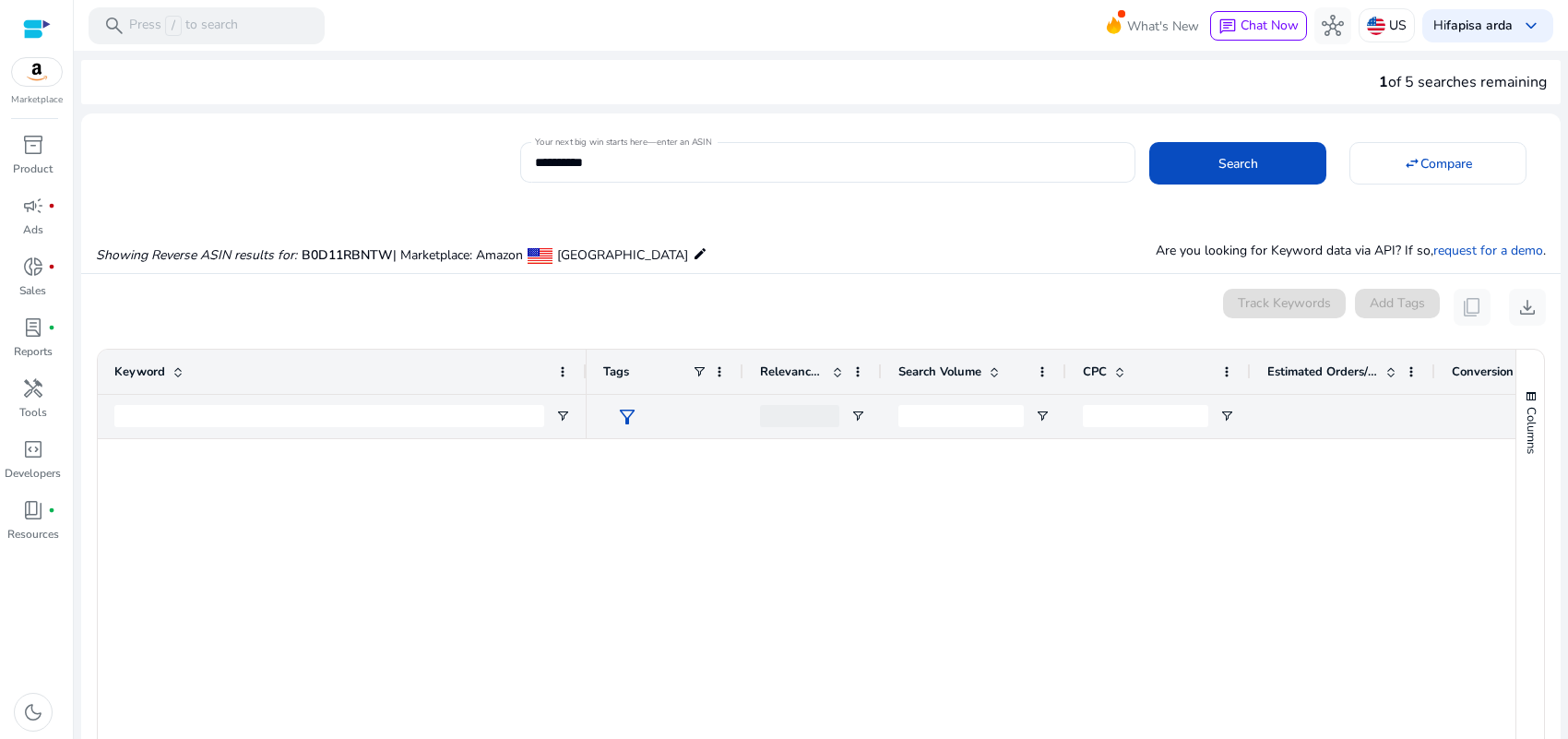
scroll to position [1615, 0]
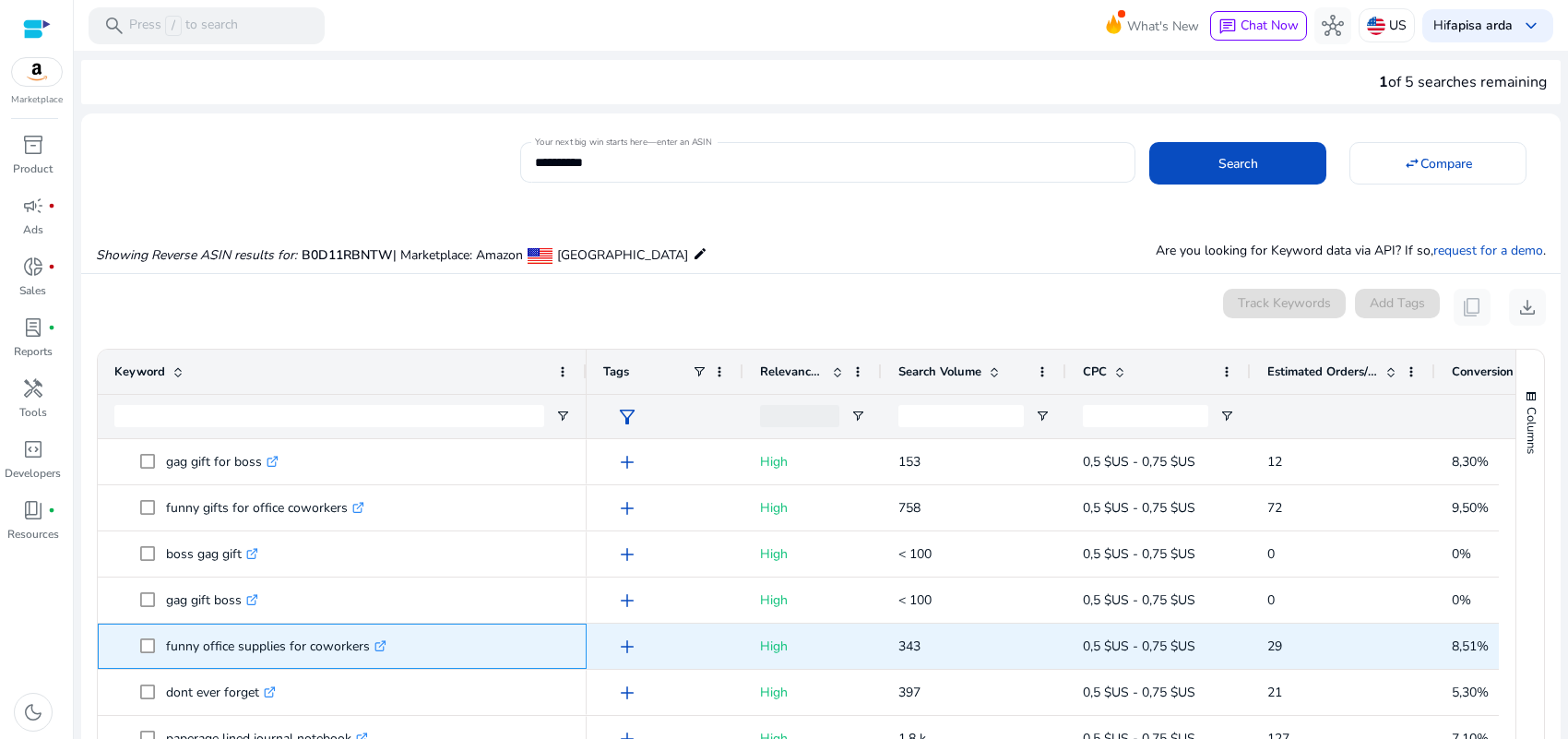
drag, startPoint x: 366, startPoint y: 646, endPoint x: 168, endPoint y: 653, distance: 198.1
click at [168, 653] on p "funny office supplies for coworkers .st0{fill:#2c8af8}" at bounding box center [276, 646] width 221 height 38
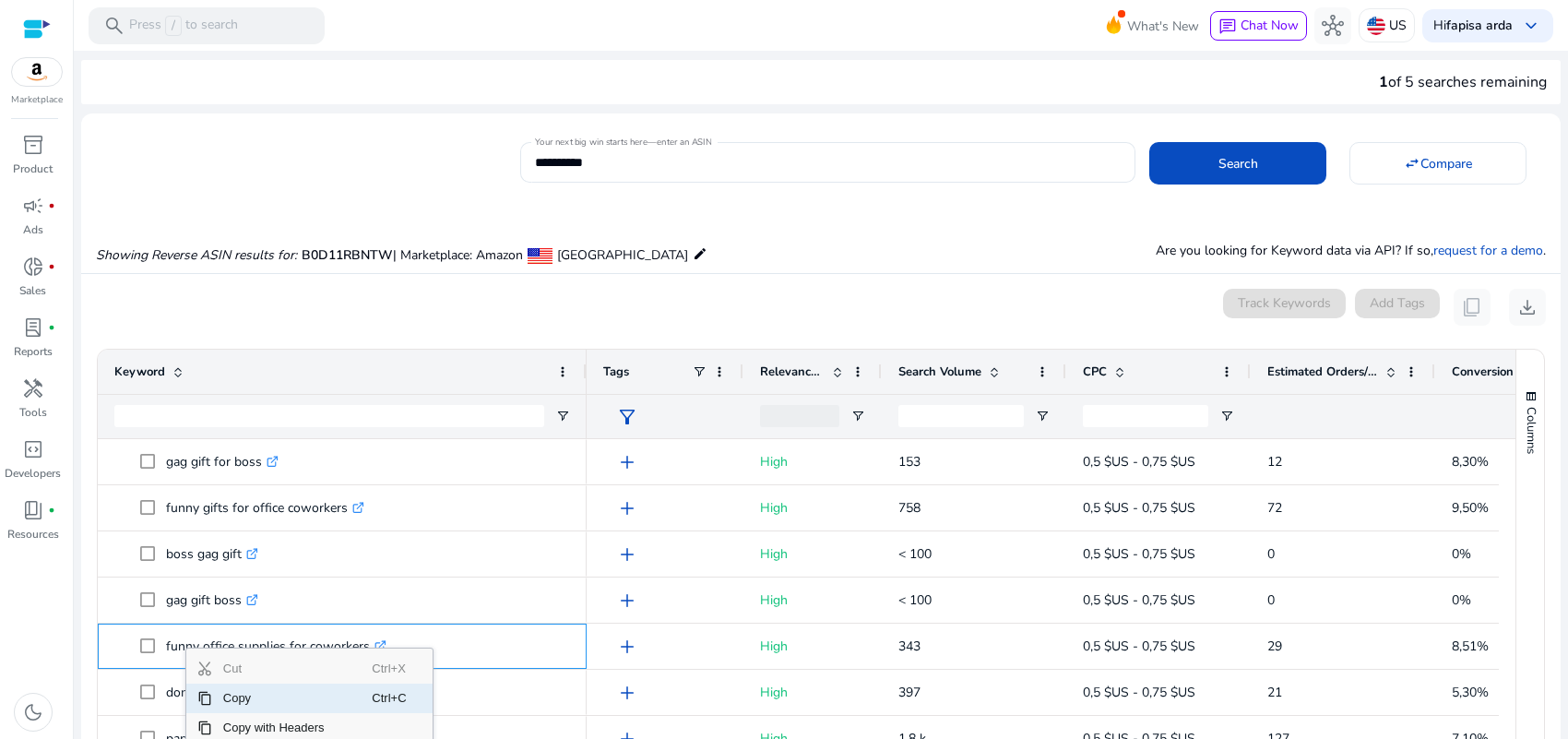
click at [247, 697] on span "Copy" at bounding box center [292, 699] width 161 height 30
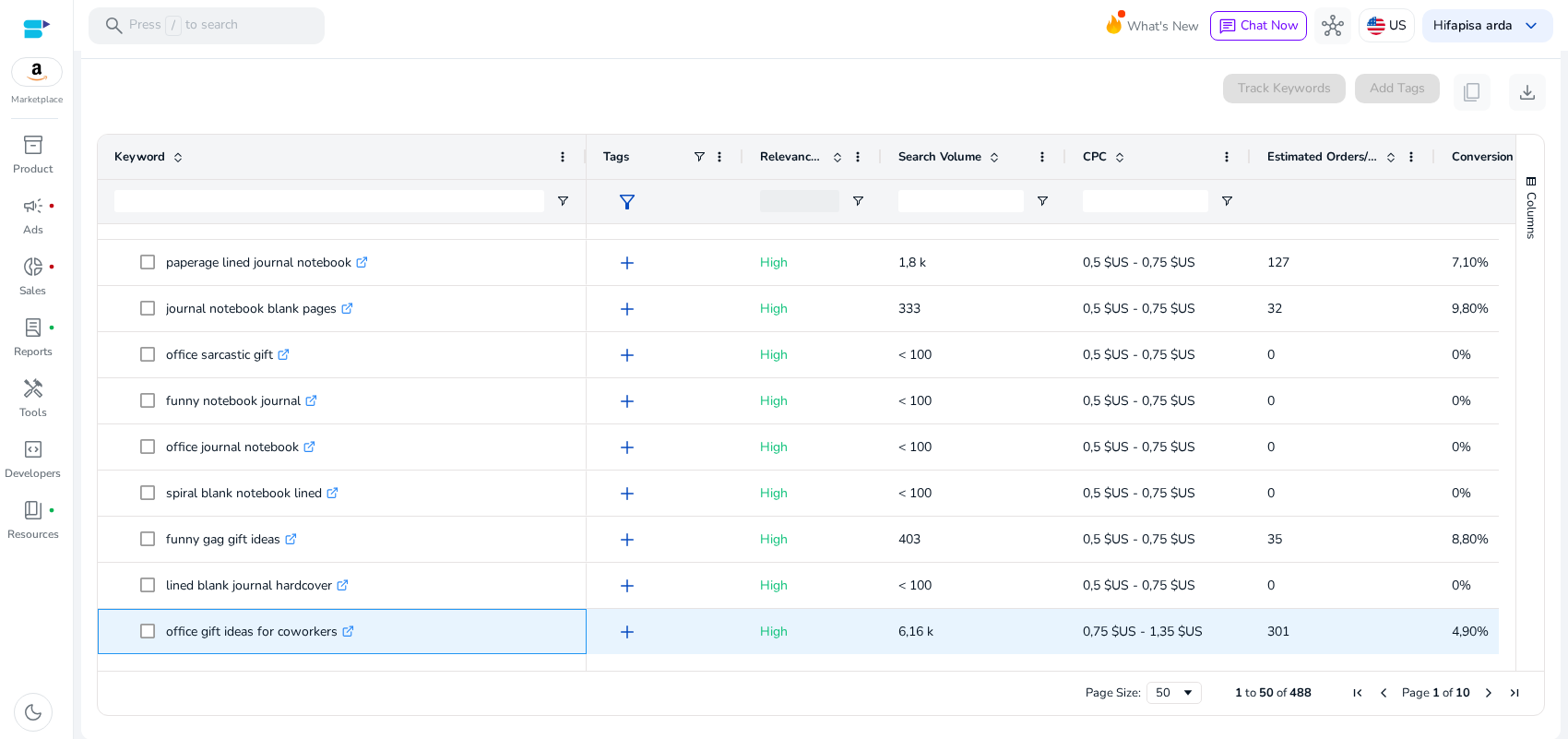
scroll to position [1878, 0]
drag, startPoint x: 335, startPoint y: 630, endPoint x: 166, endPoint y: 630, distance: 169.0
click at [166, 630] on p "office gift ideas for coworkers .st0{fill:#2c8af8}" at bounding box center [260, 630] width 188 height 38
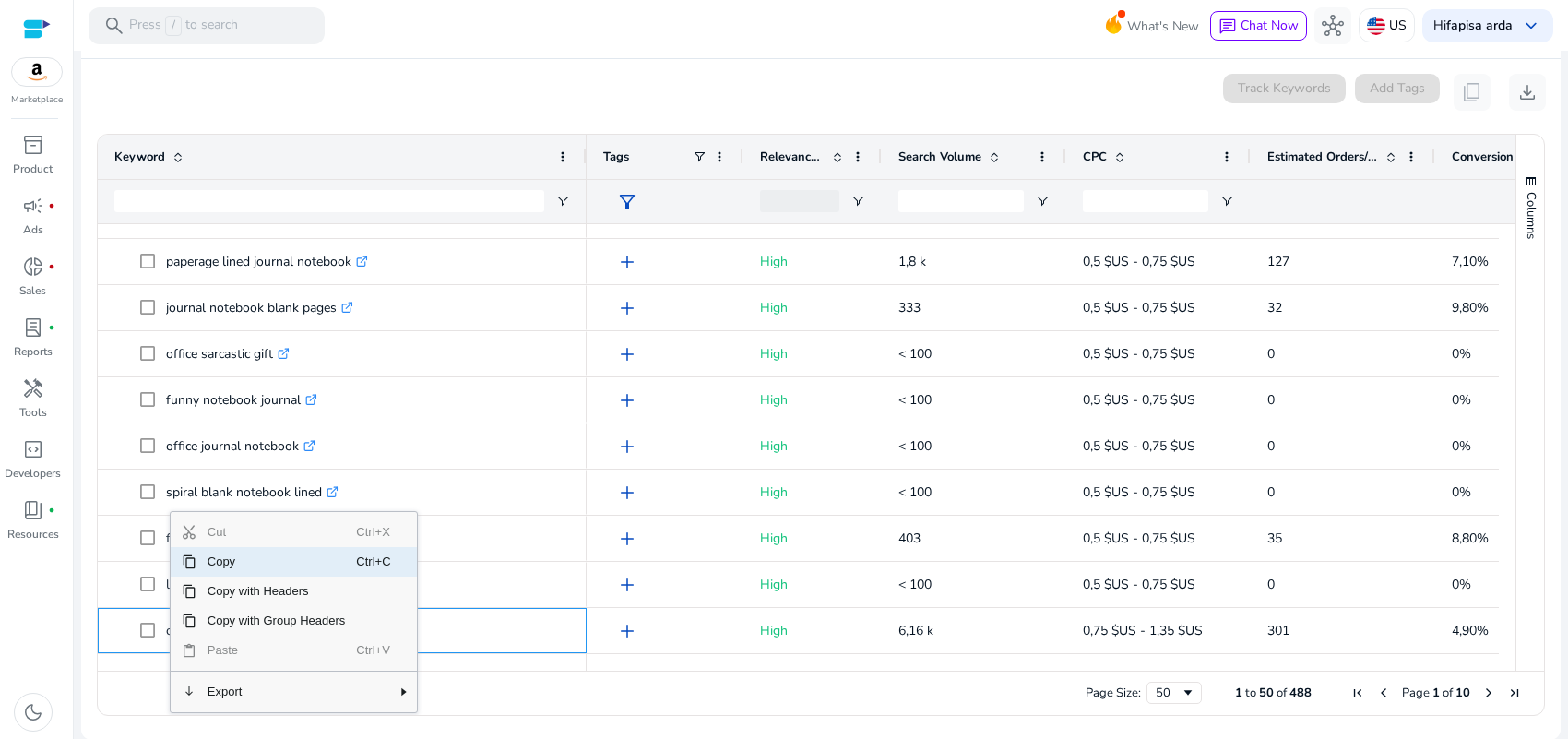
click at [212, 564] on span "Copy" at bounding box center [276, 562] width 161 height 30
